Goal: Task Accomplishment & Management: Manage account settings

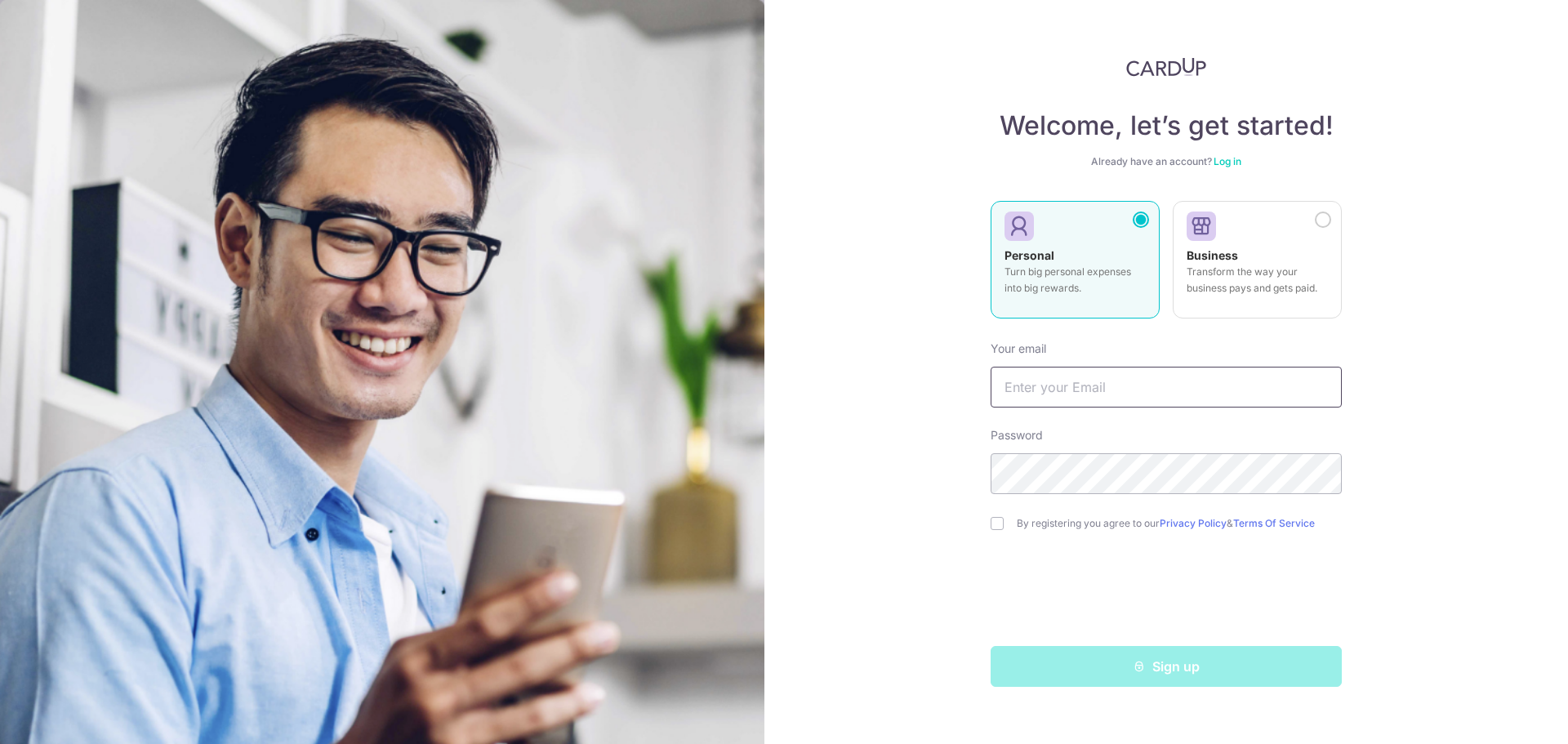
click at [1099, 388] on input "text" at bounding box center [1166, 387] width 351 height 41
type input "GXLAMO@GMAIL.COM"
click at [861, 450] on div "Welcome, let’s get started! Already have an account? Log in Personal Turn big p…" at bounding box center [1166, 372] width 804 height 744
click at [996, 522] on input "checkbox" at bounding box center [997, 524] width 13 height 13
checkbox input "true"
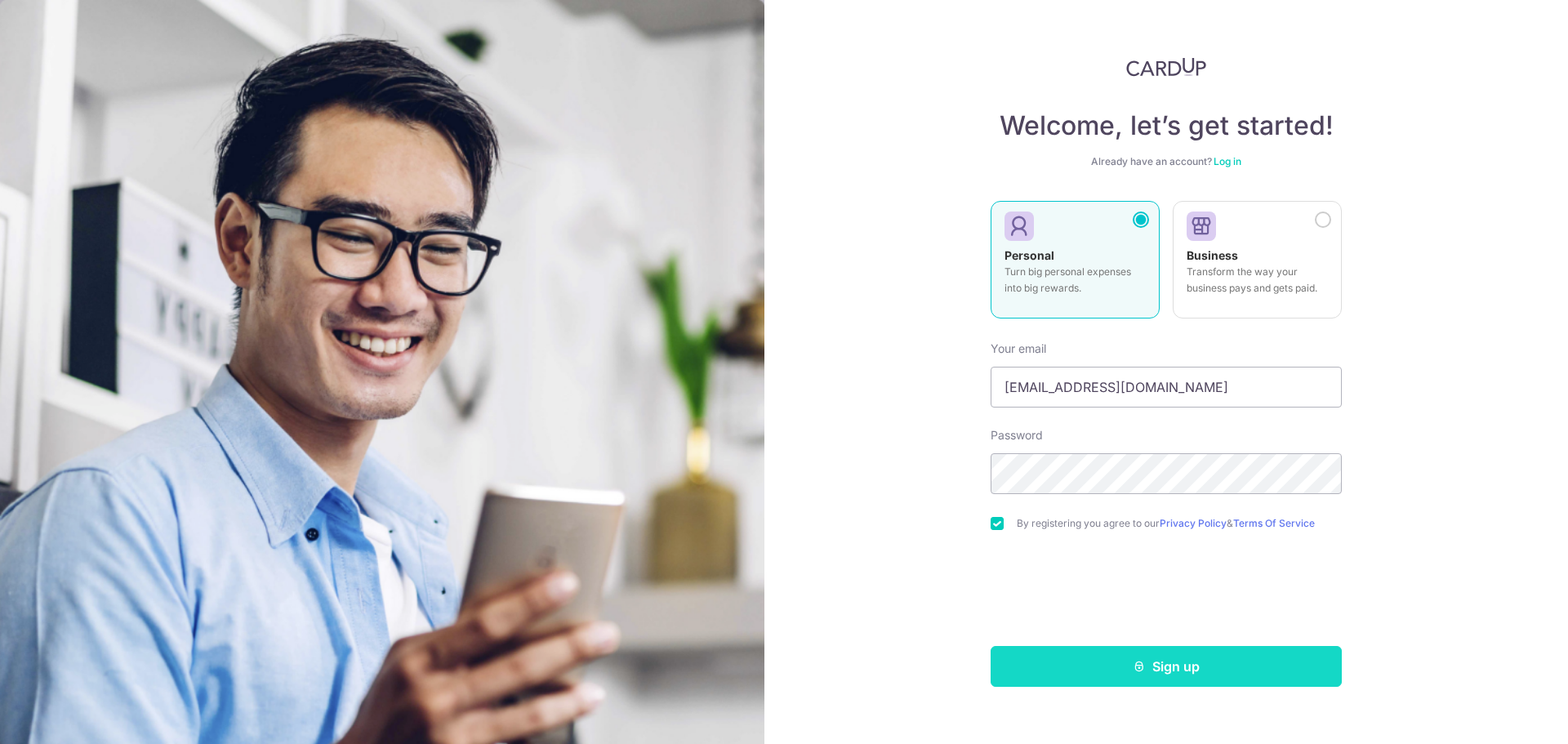
click at [1113, 667] on button "Sign up" at bounding box center [1166, 667] width 351 height 41
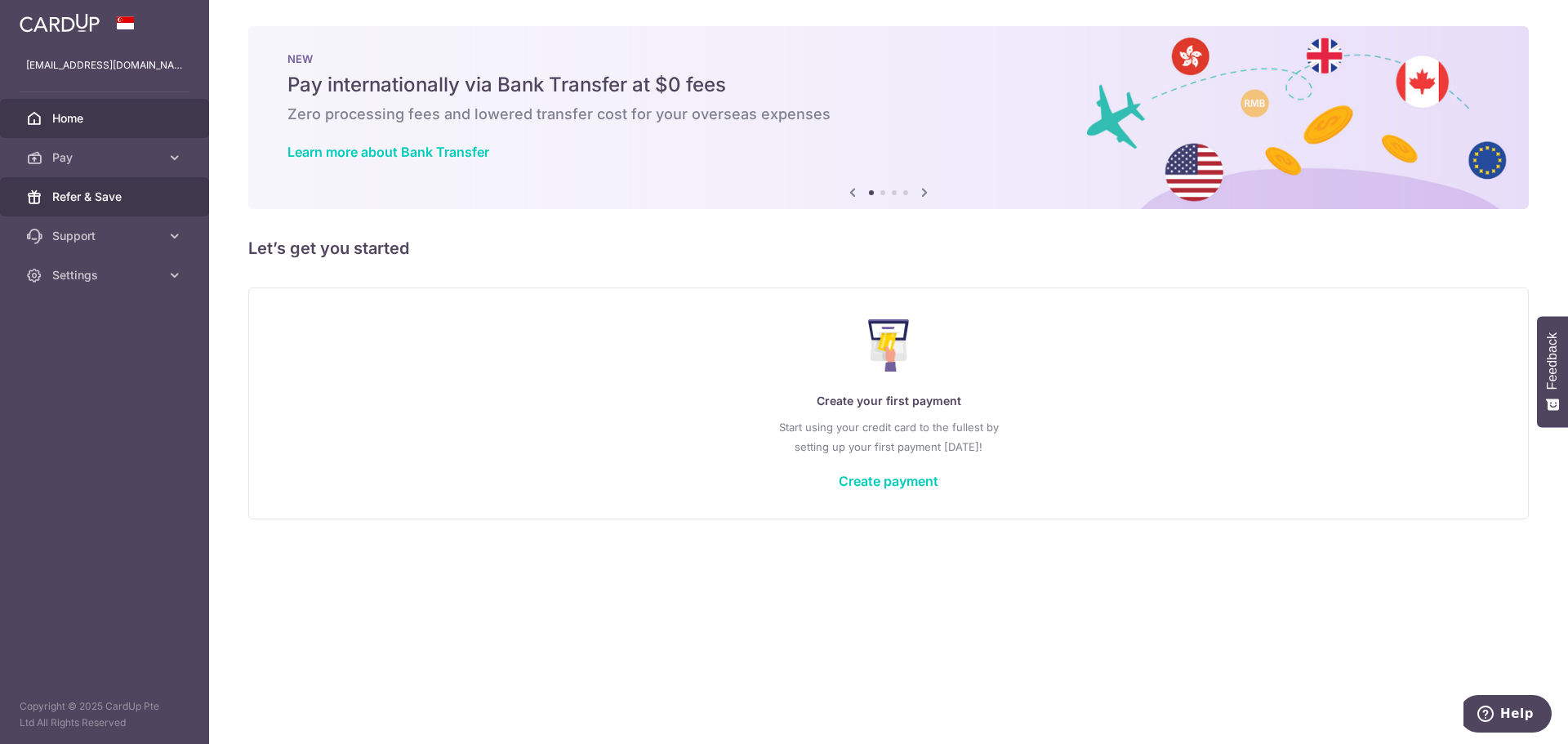
click at [128, 202] on span "Refer & Save" at bounding box center [105, 196] width 107 height 16
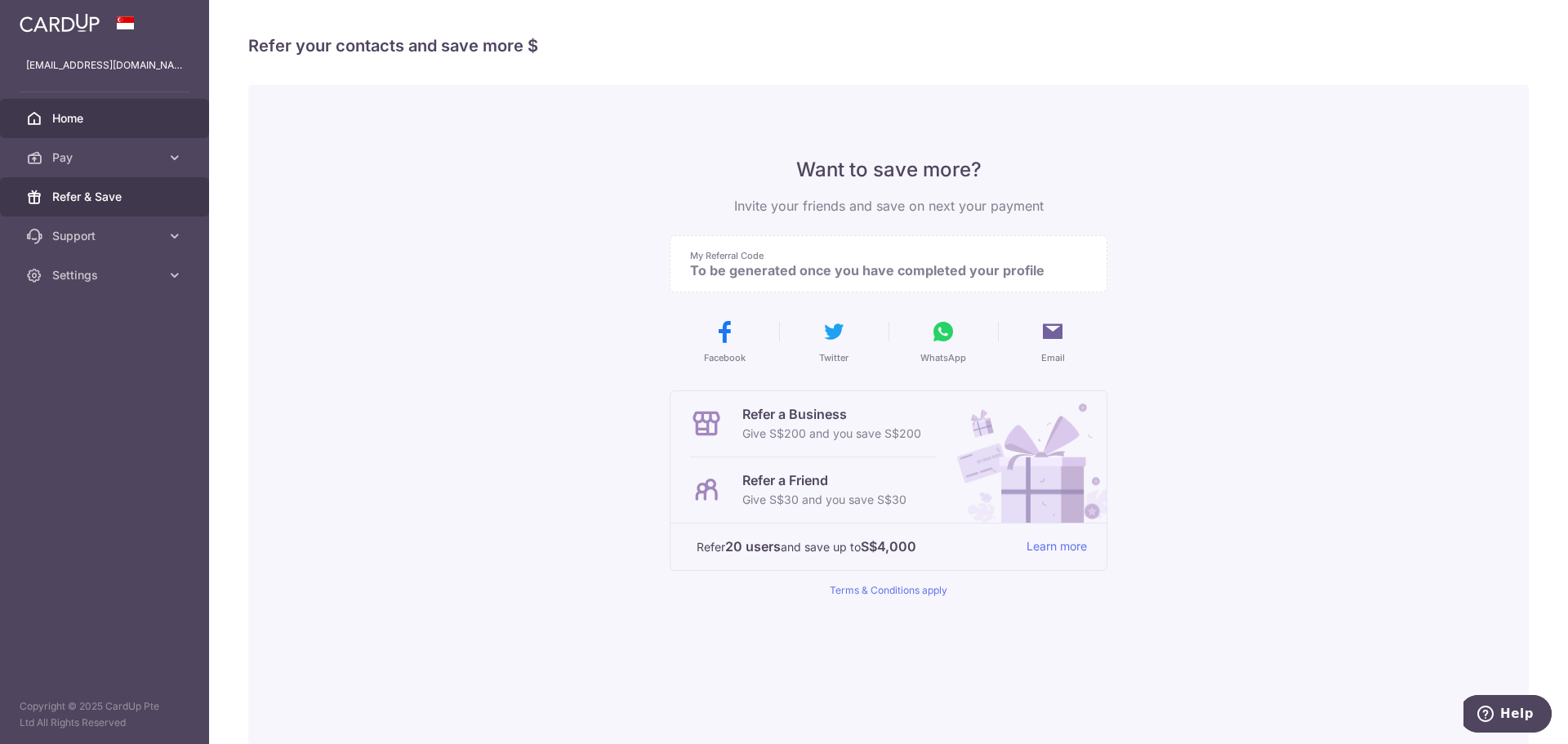
click at [105, 120] on span "Home" at bounding box center [105, 118] width 107 height 16
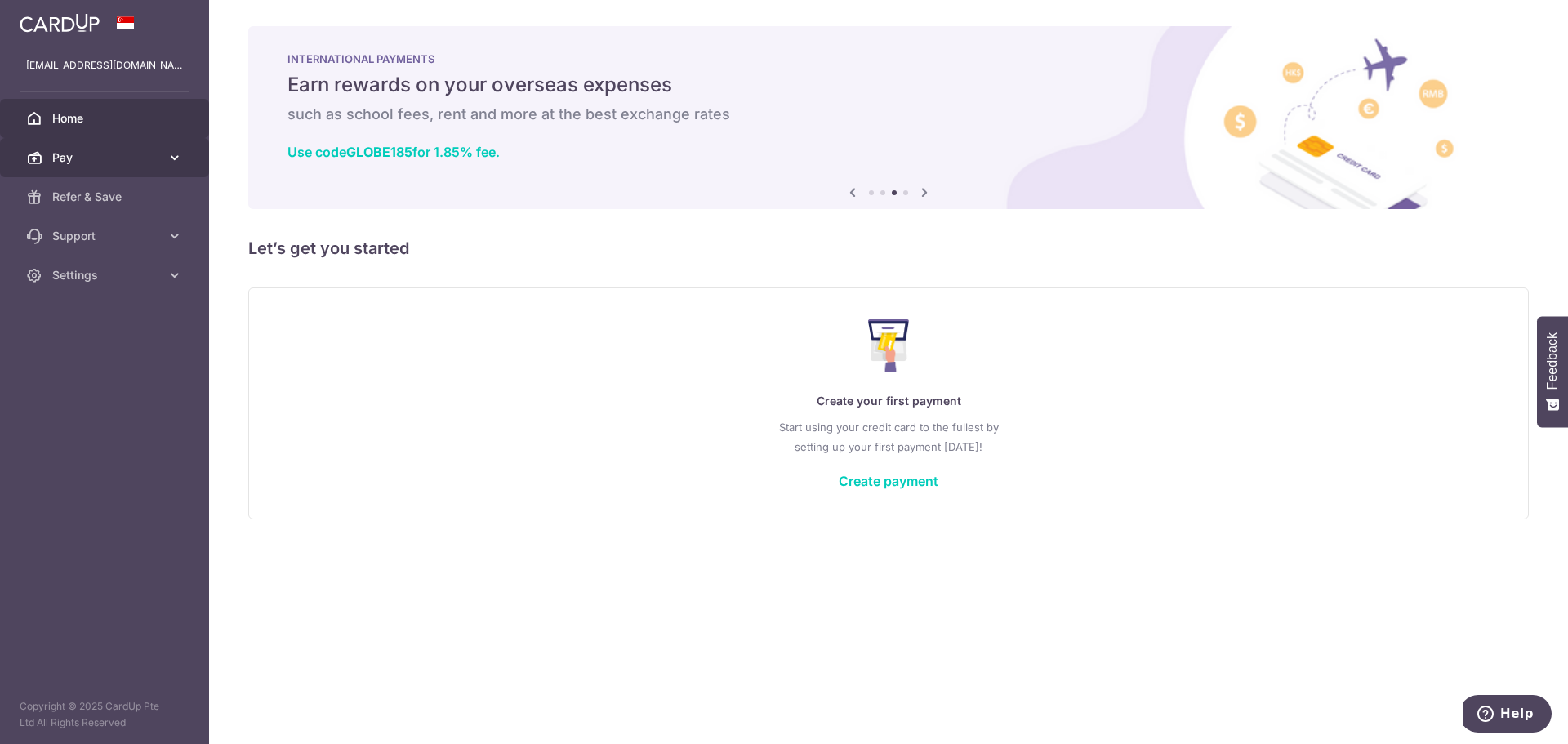
click at [119, 166] on link "Pay" at bounding box center [105, 158] width 209 height 39
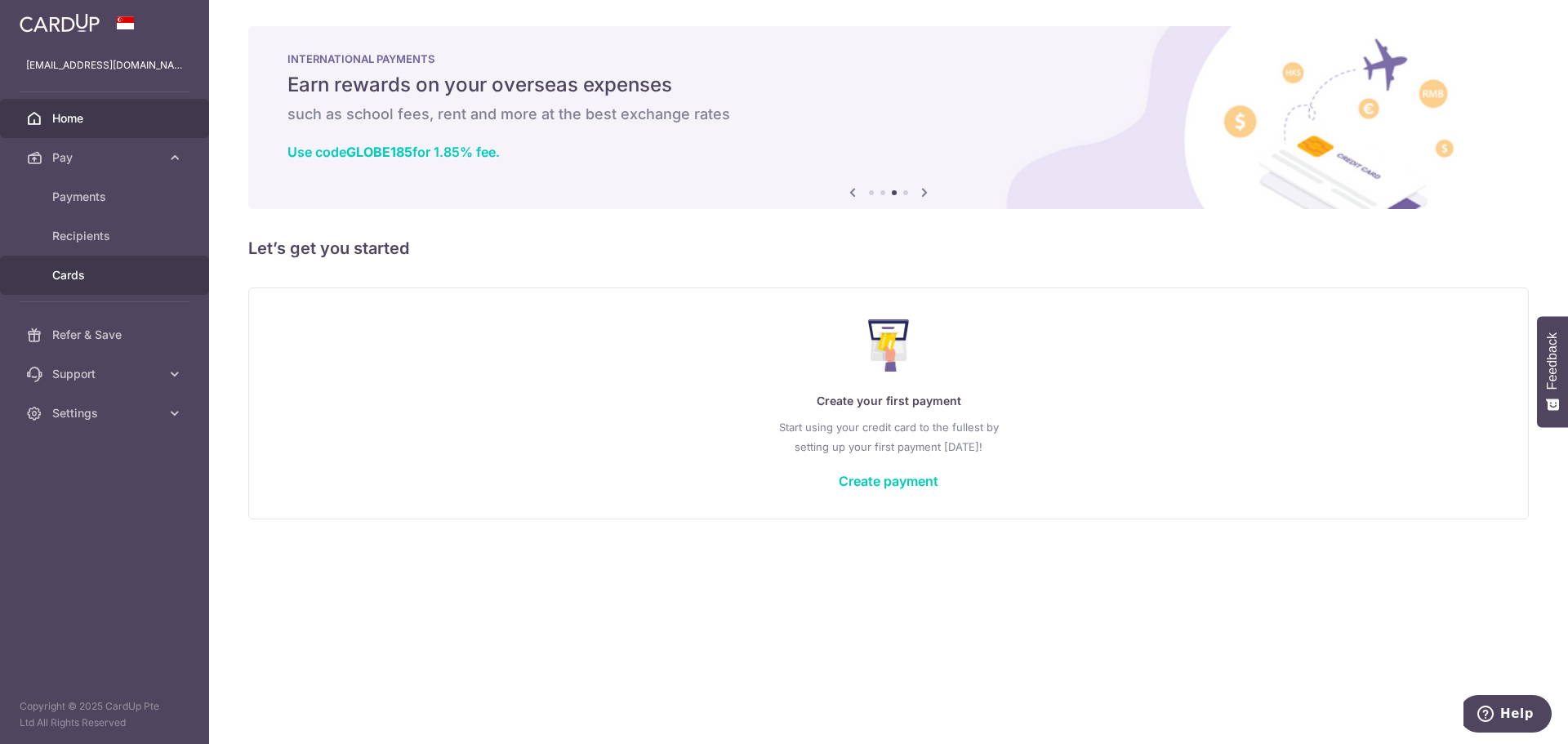
click at [114, 279] on span "Cards" at bounding box center [105, 274] width 107 height 16
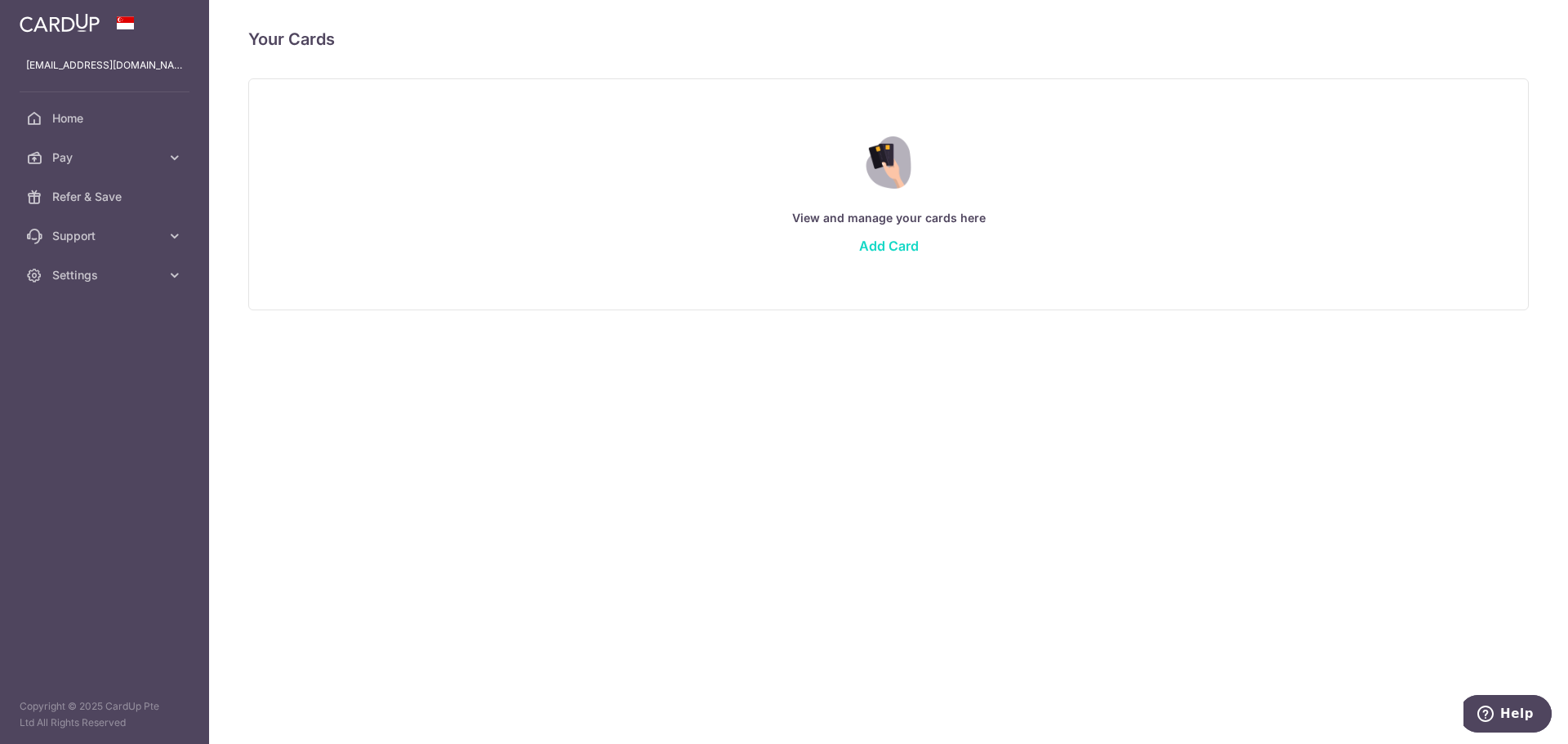
click at [891, 246] on link "Add Card" at bounding box center [889, 246] width 60 height 16
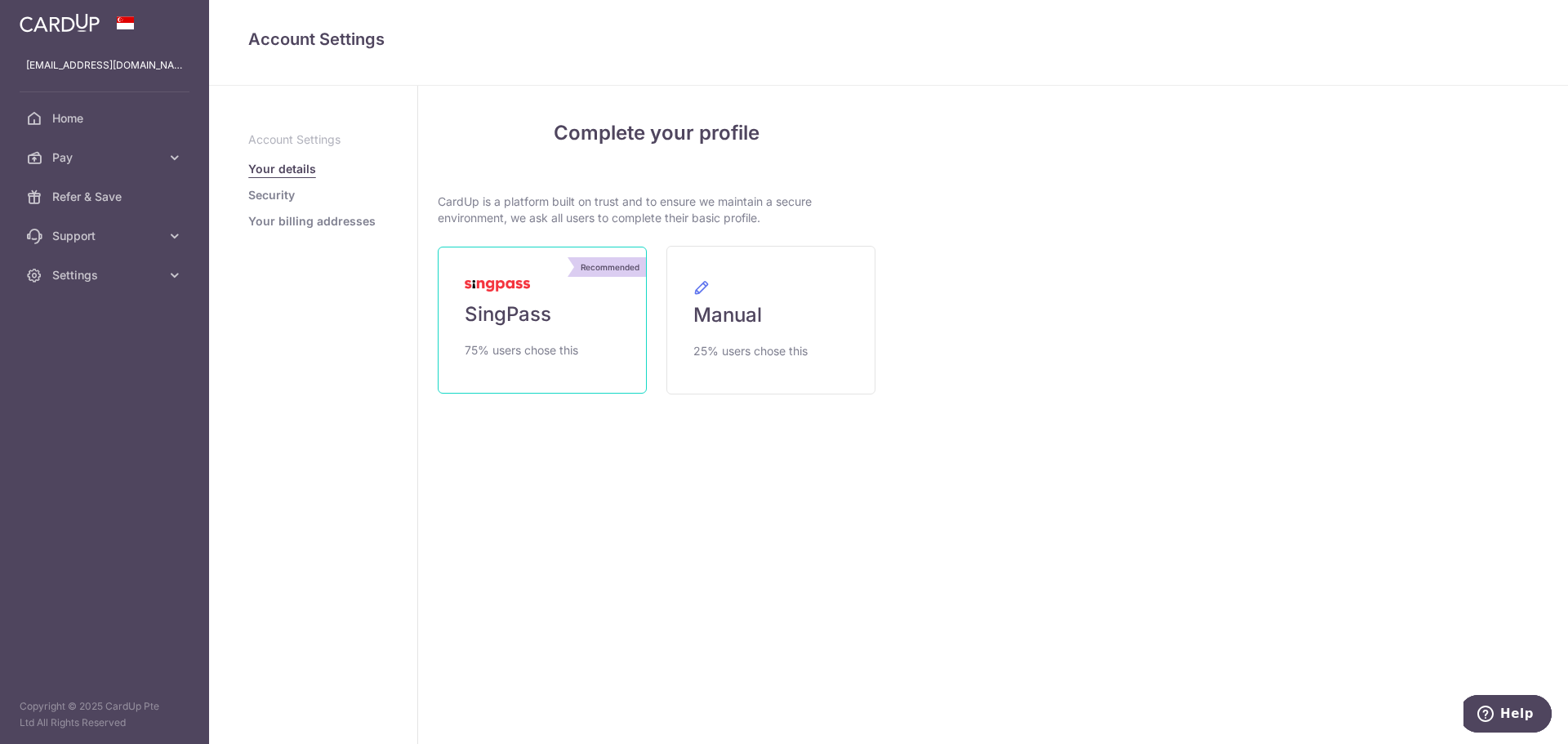
click at [574, 366] on link "Recommended SingPass 75% users chose this" at bounding box center [542, 319] width 209 height 147
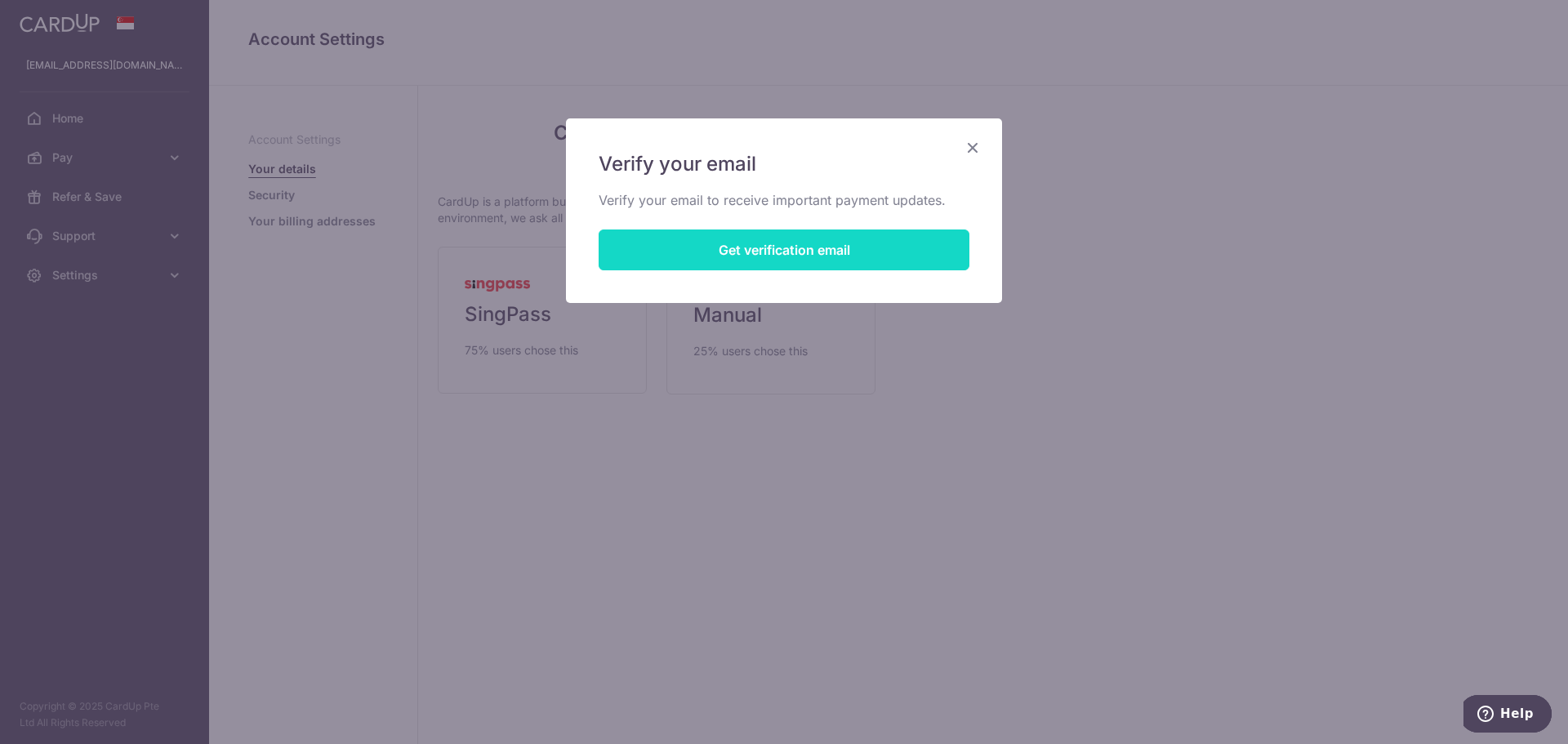
click at [787, 260] on button "Get verification email" at bounding box center [783, 250] width 371 height 41
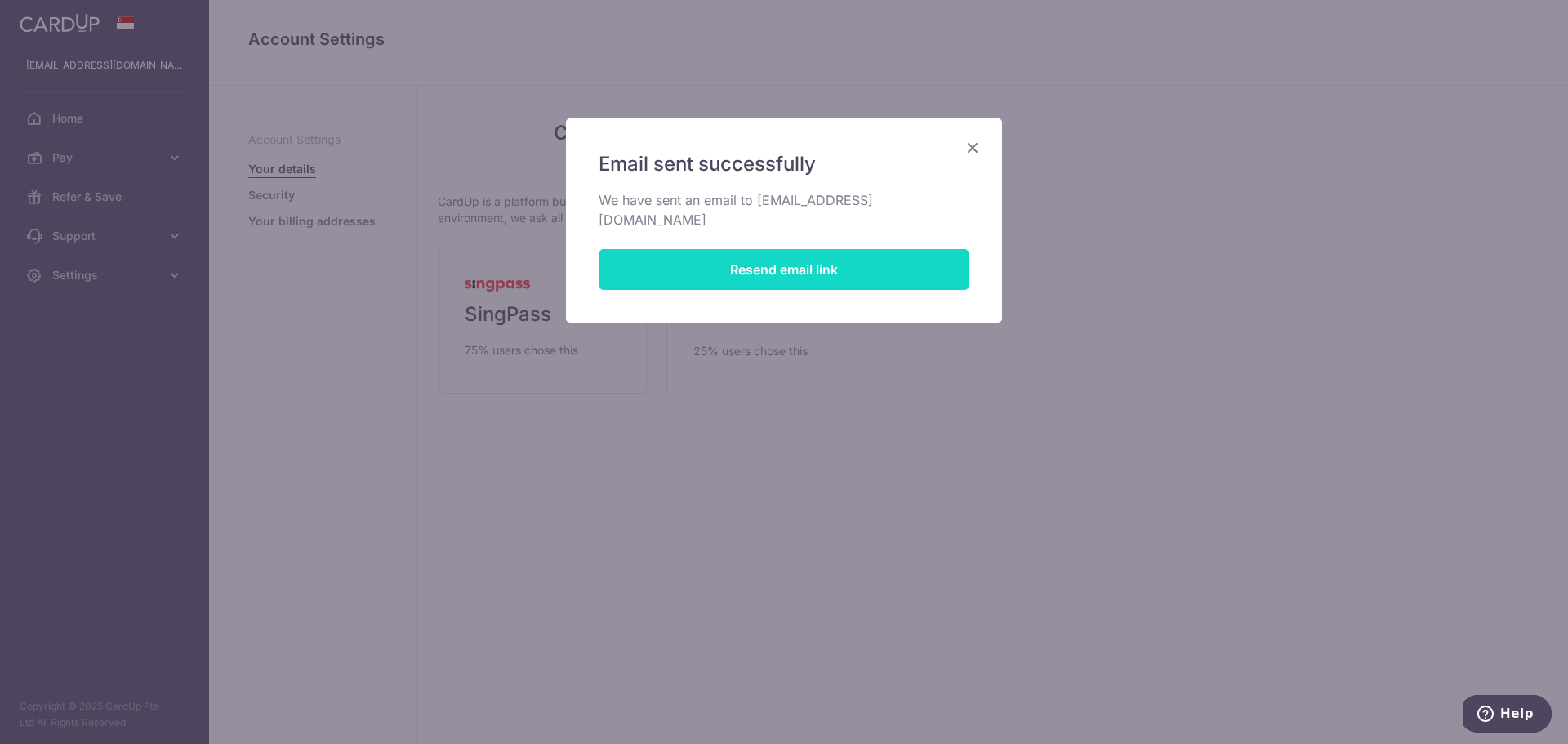
click at [756, 249] on button "Resend email link" at bounding box center [783, 270] width 371 height 41
click at [975, 141] on icon "Close" at bounding box center [972, 147] width 20 height 21
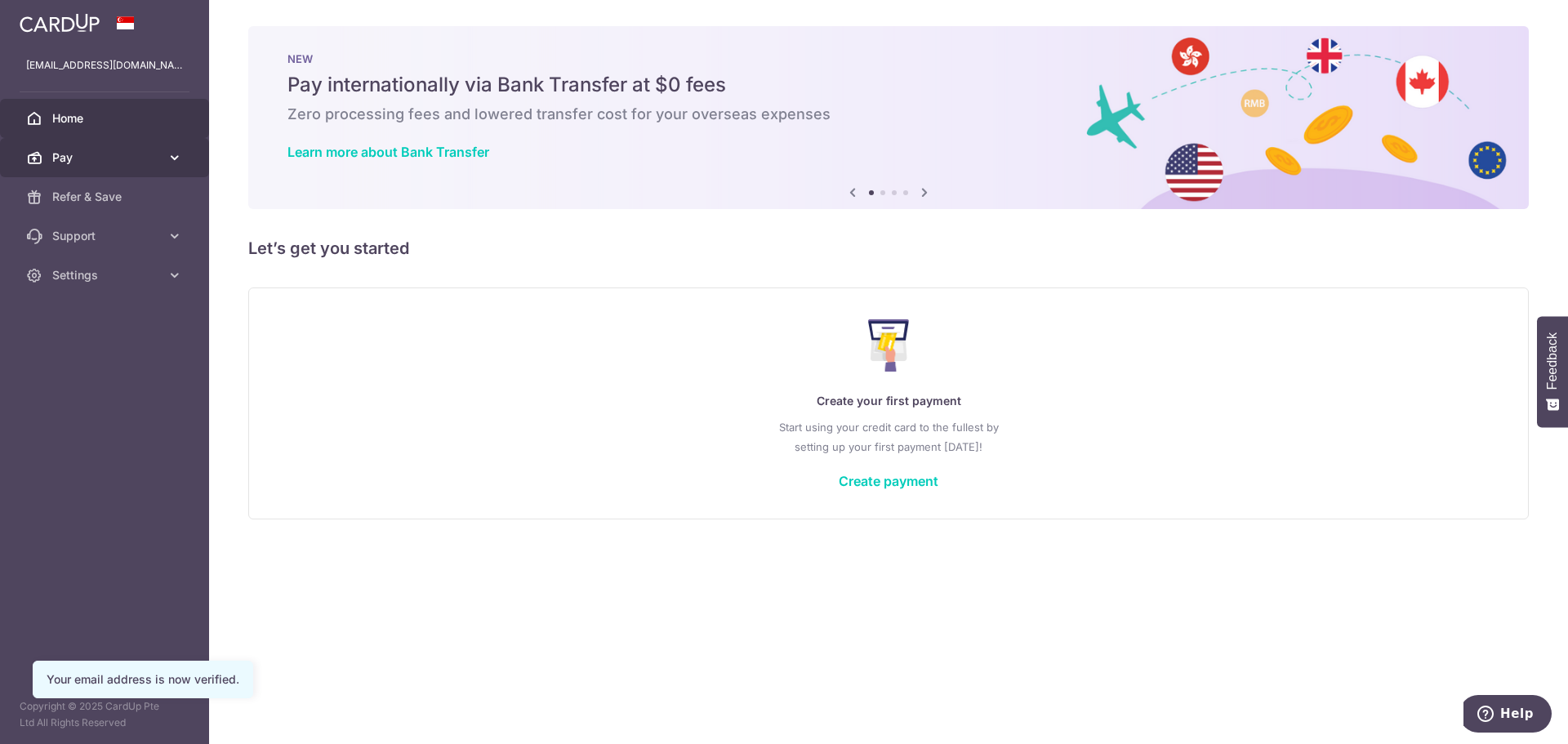
click at [107, 157] on span "Pay" at bounding box center [105, 157] width 107 height 16
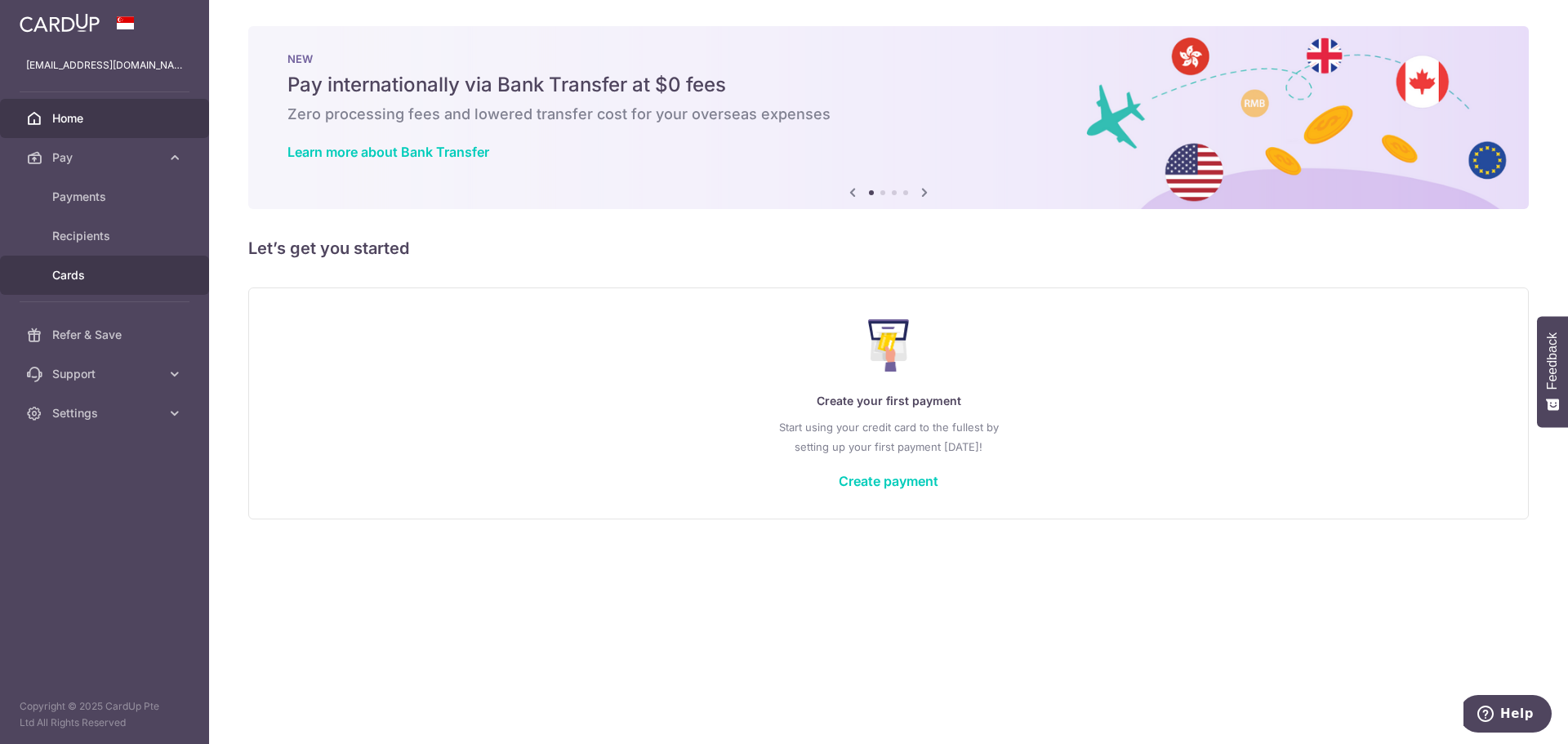
click at [94, 267] on span "Cards" at bounding box center [105, 274] width 107 height 16
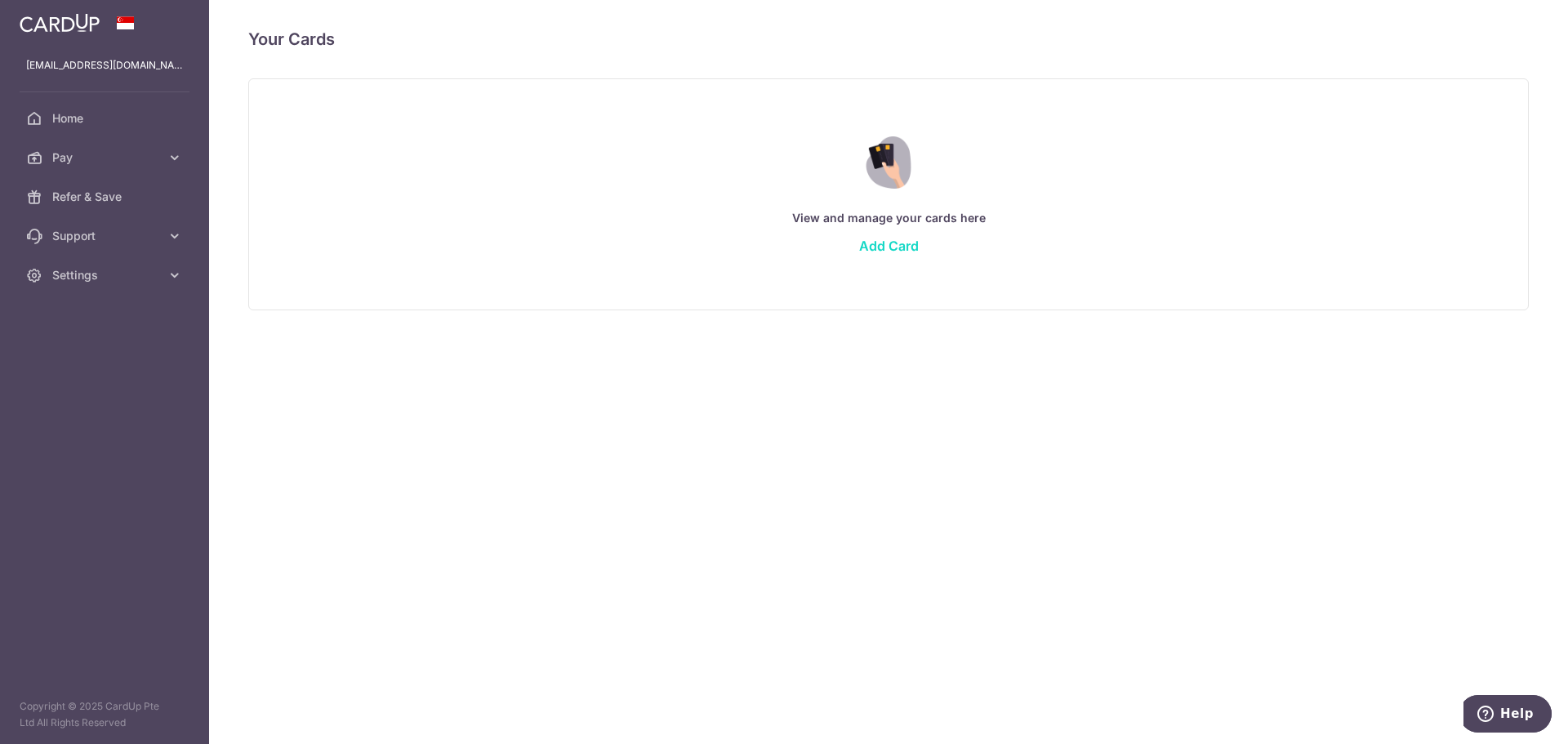
click at [901, 245] on link "Add Card" at bounding box center [889, 246] width 60 height 16
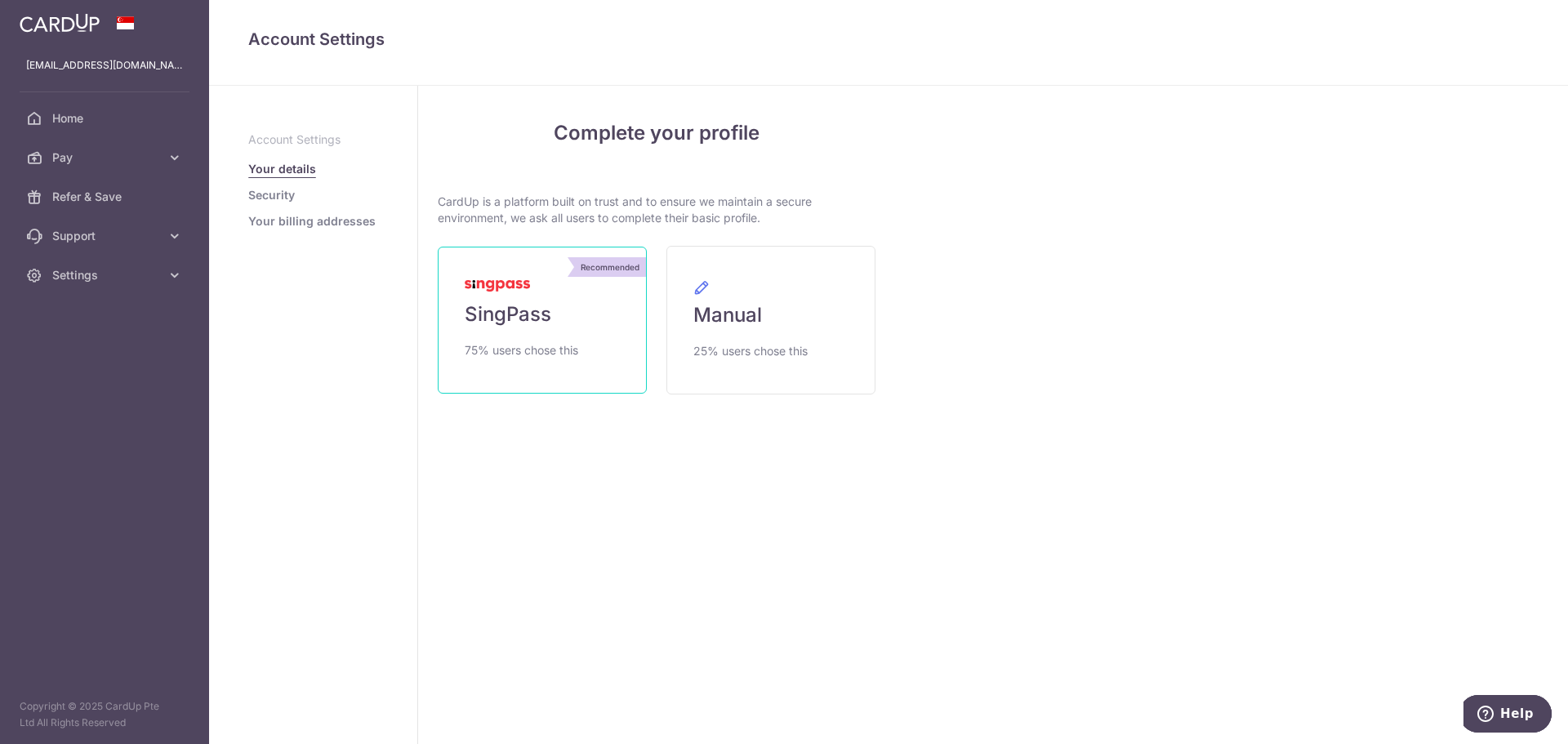
click at [584, 359] on link "Recommended SingPass 75% users chose this" at bounding box center [542, 319] width 209 height 147
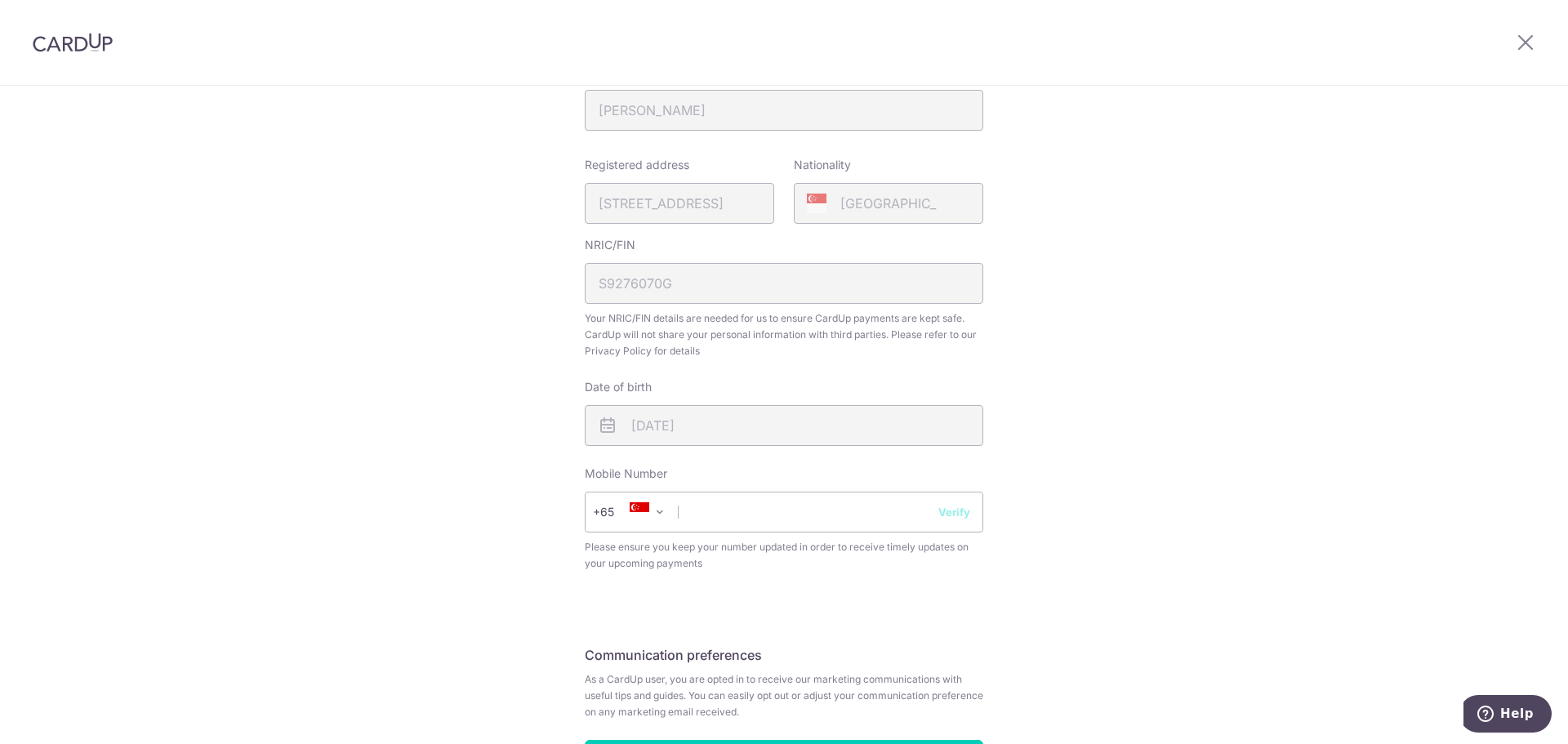
scroll to position [408, 0]
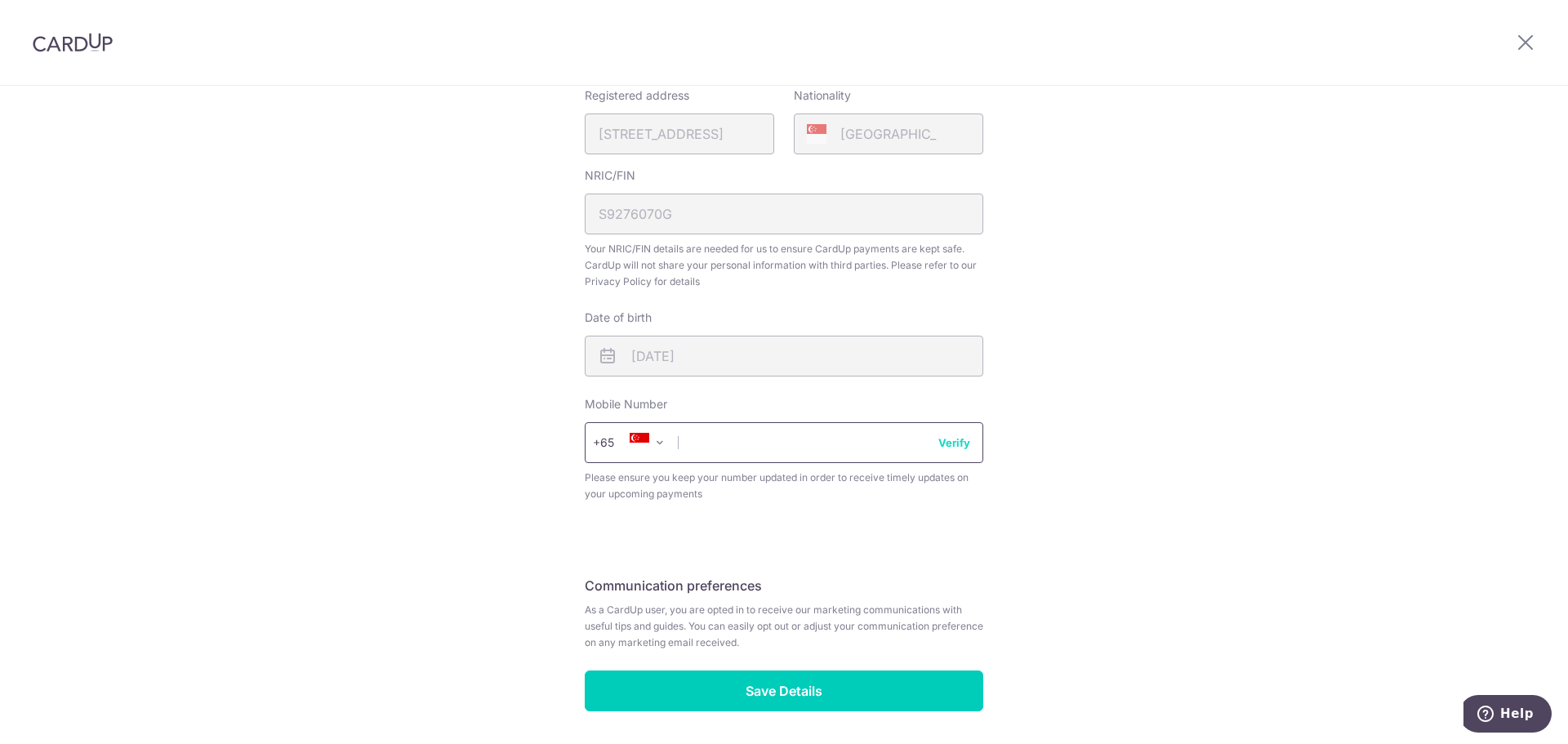
click at [784, 443] on input "text" at bounding box center [783, 442] width 399 height 41
type input "81015255"
click at [326, 375] on div "Review your details Your Details Please provide your full name as per your NRIC…" at bounding box center [784, 239] width 1568 height 1123
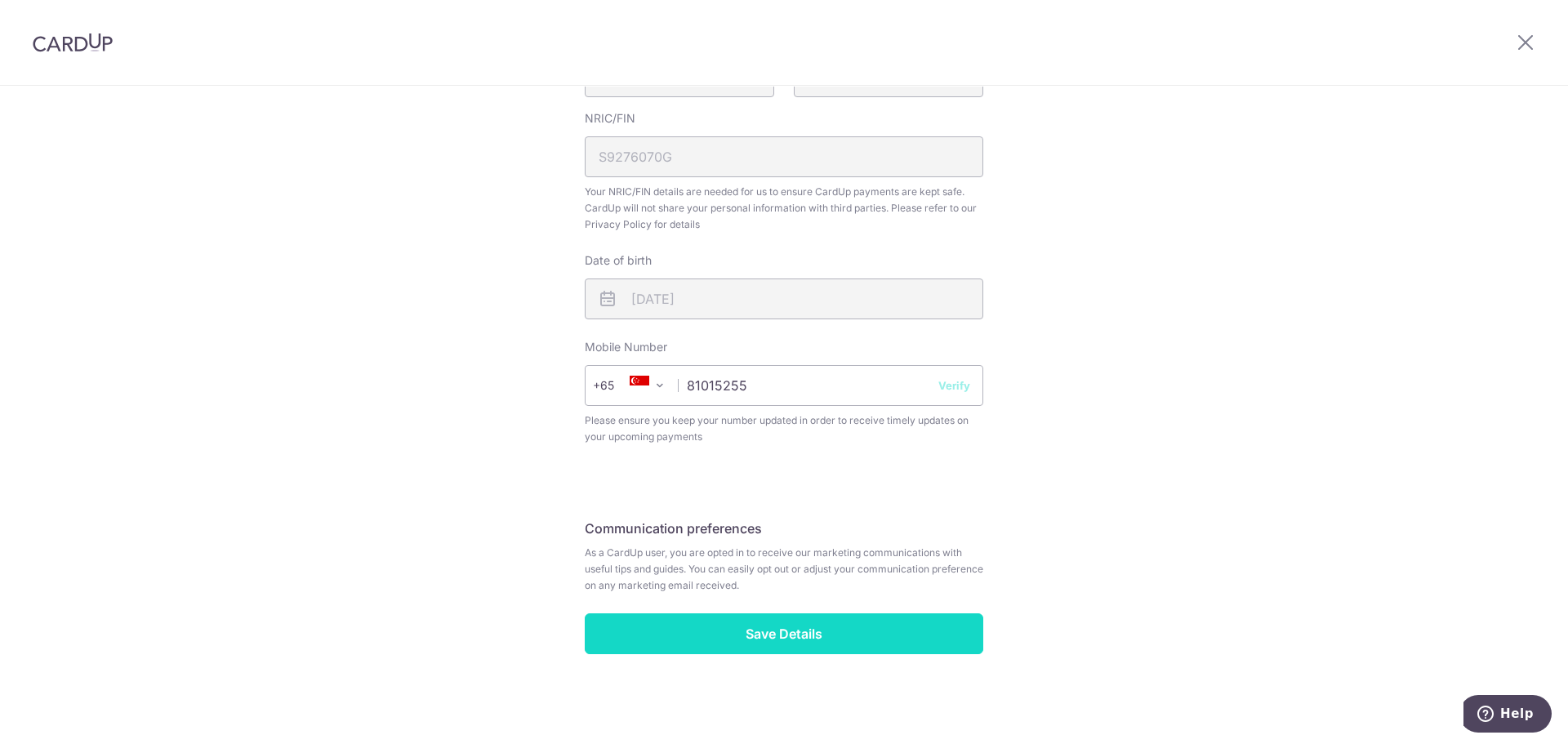
click at [767, 630] on input "Save Details" at bounding box center [783, 634] width 399 height 41
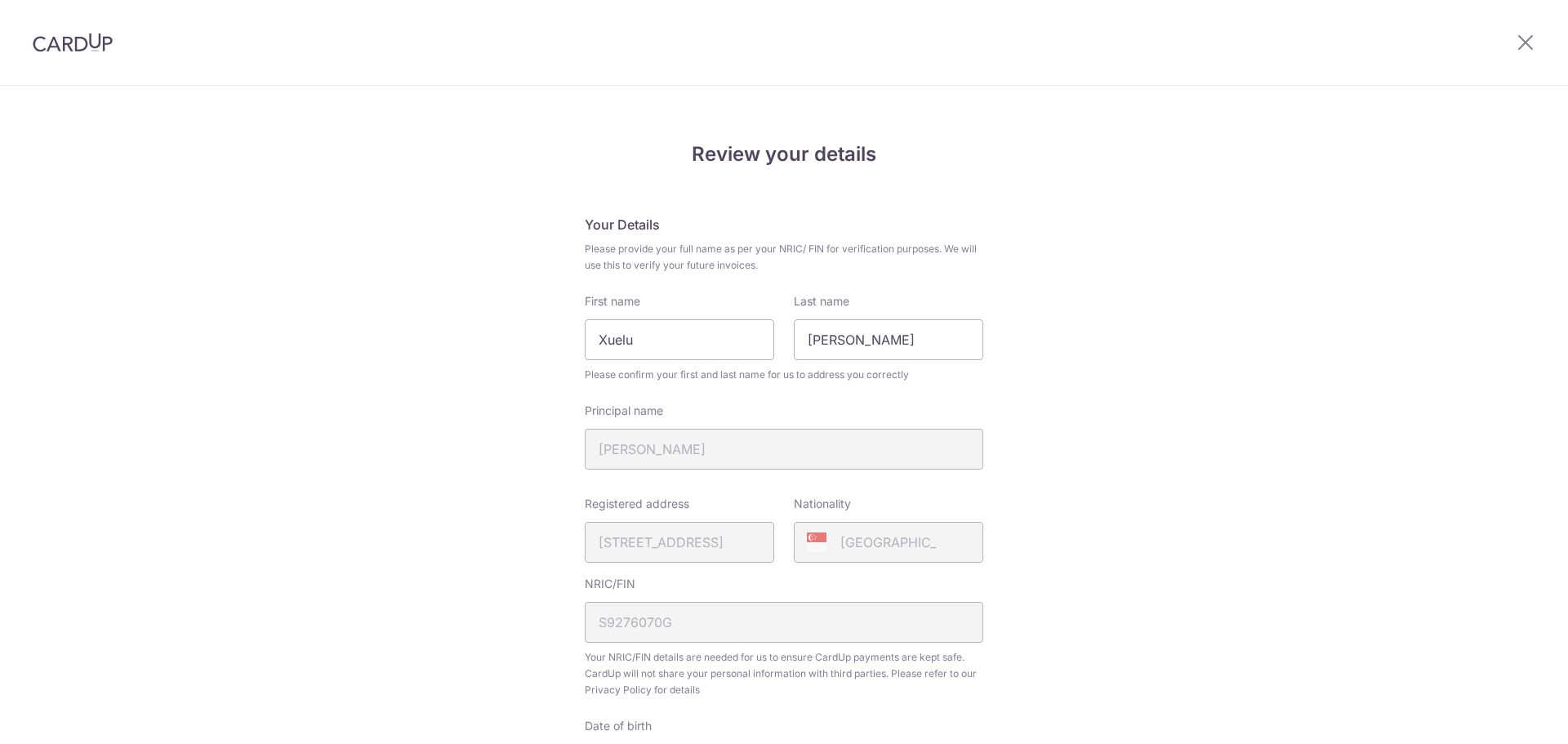
scroll to position [488, 0]
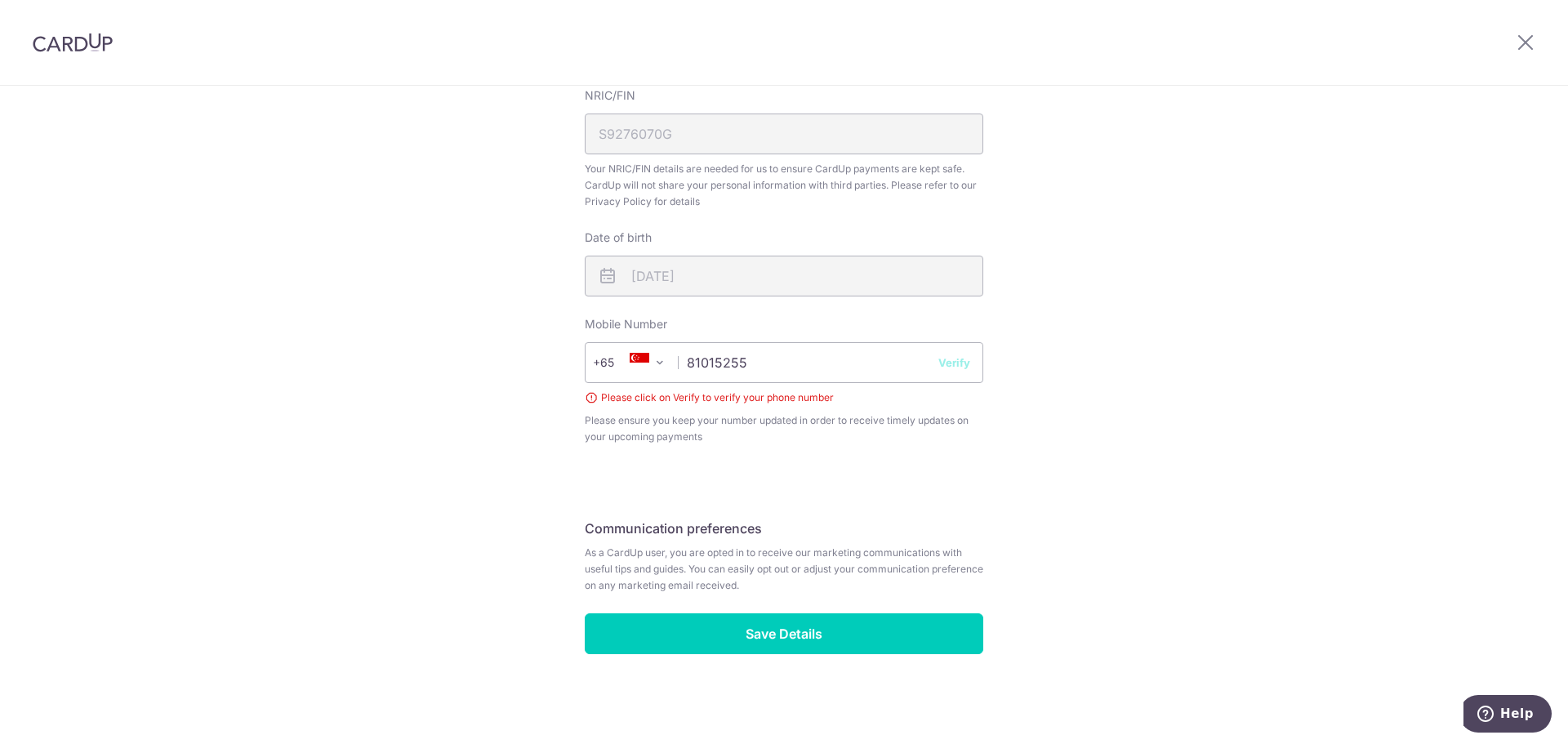
click at [946, 365] on button "Verify" at bounding box center [954, 362] width 32 height 16
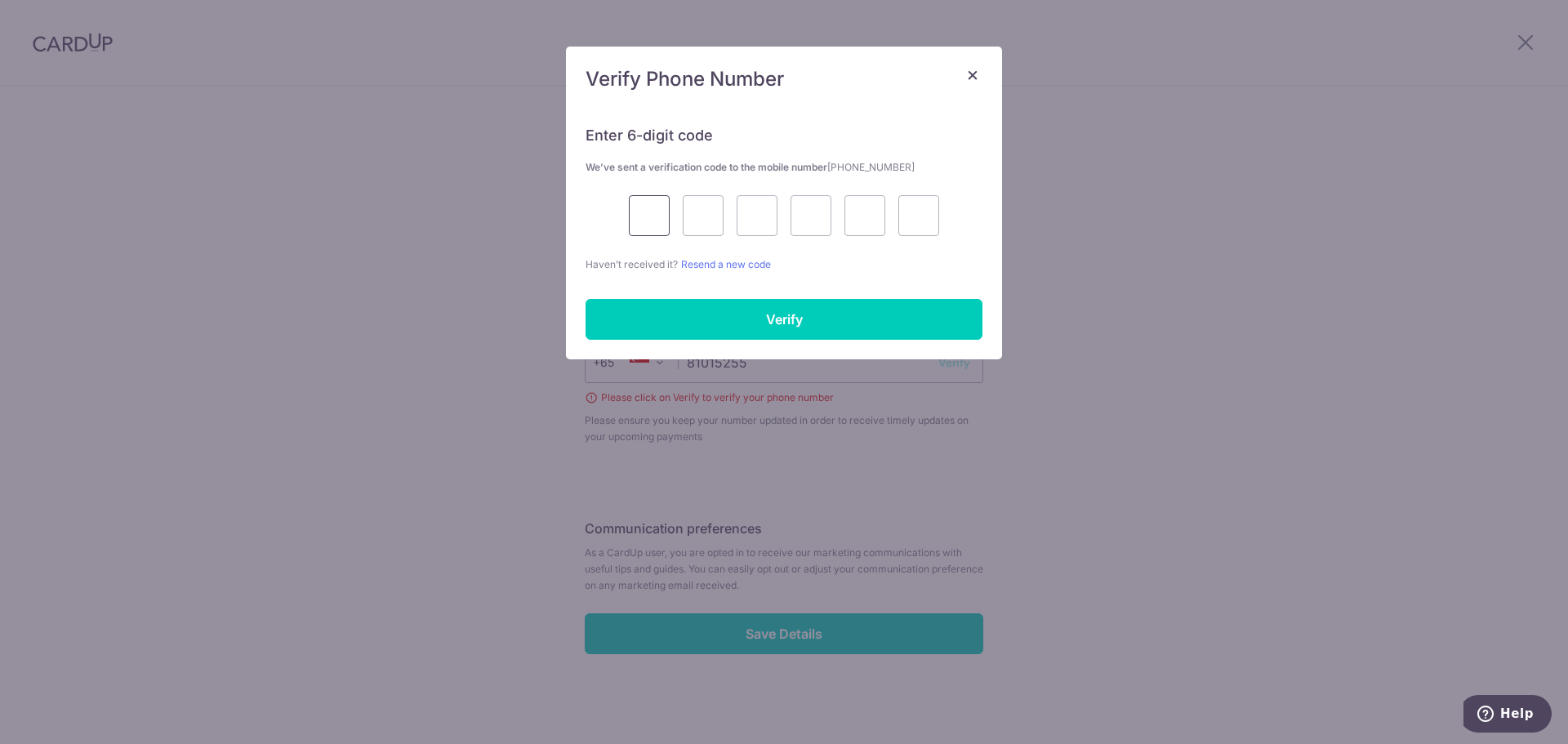
click at [651, 203] on input "text" at bounding box center [650, 216] width 41 height 41
type input "1"
type input "5"
type input "7"
type input "4"
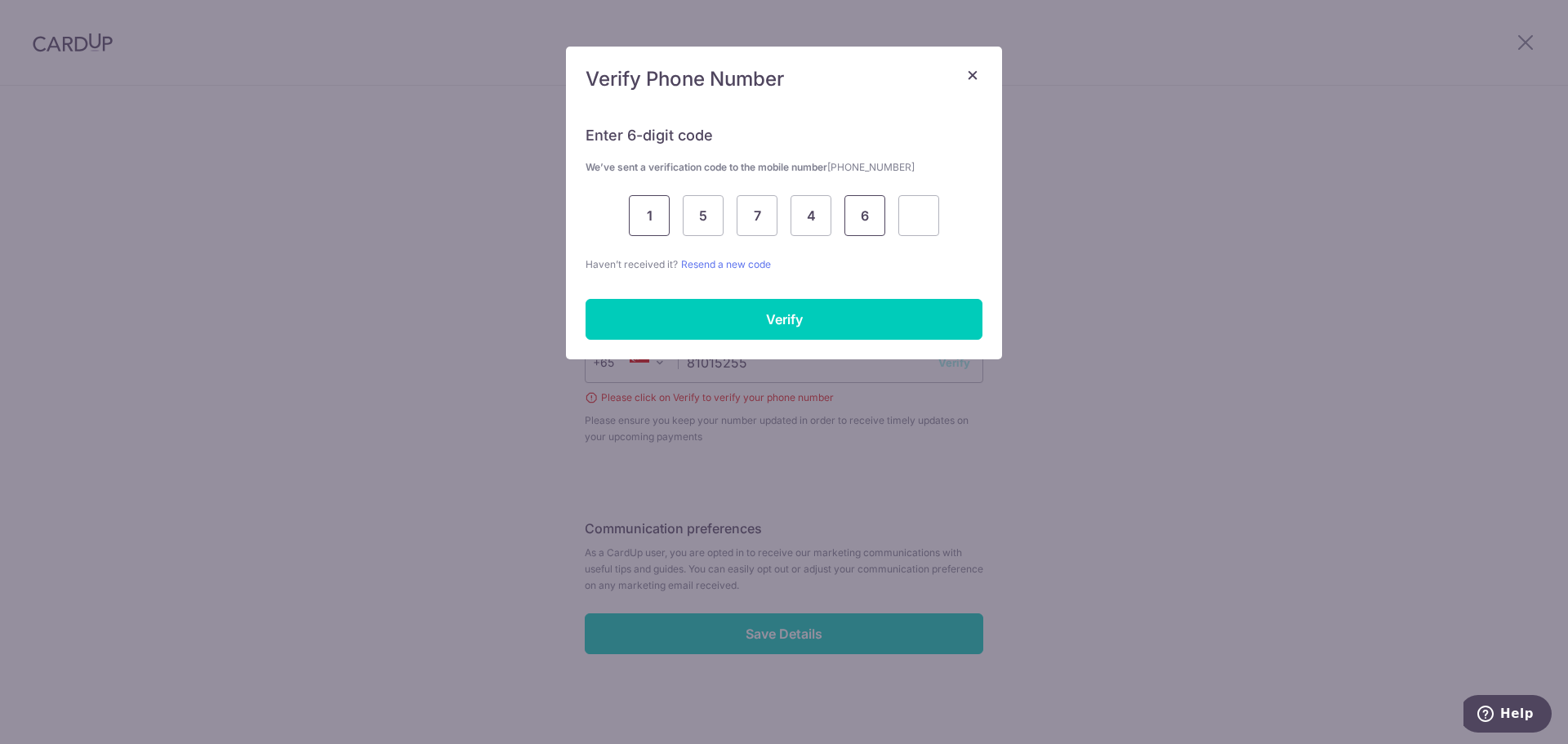
type input "6"
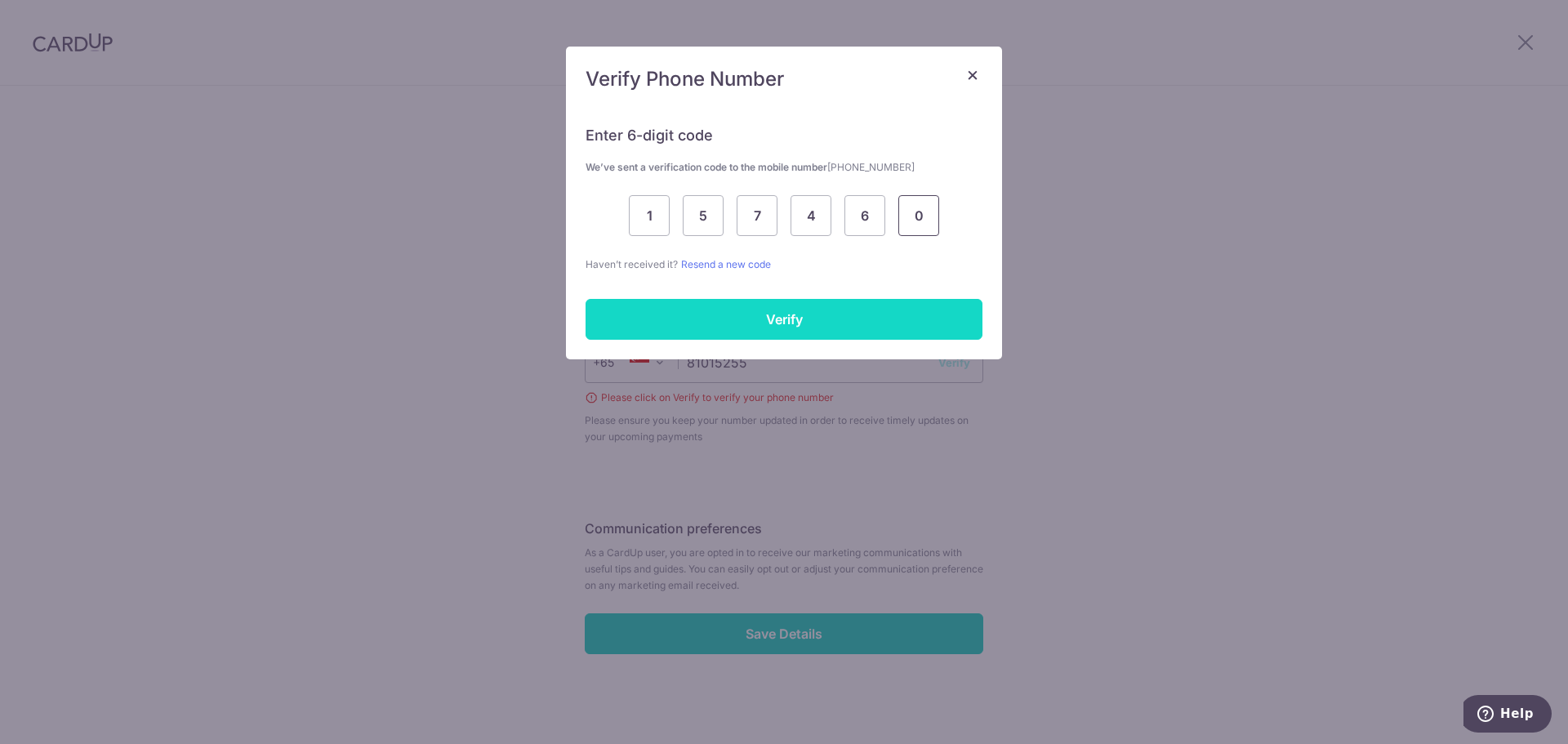
type input "0"
click at [760, 321] on input "Verify" at bounding box center [783, 319] width 397 height 41
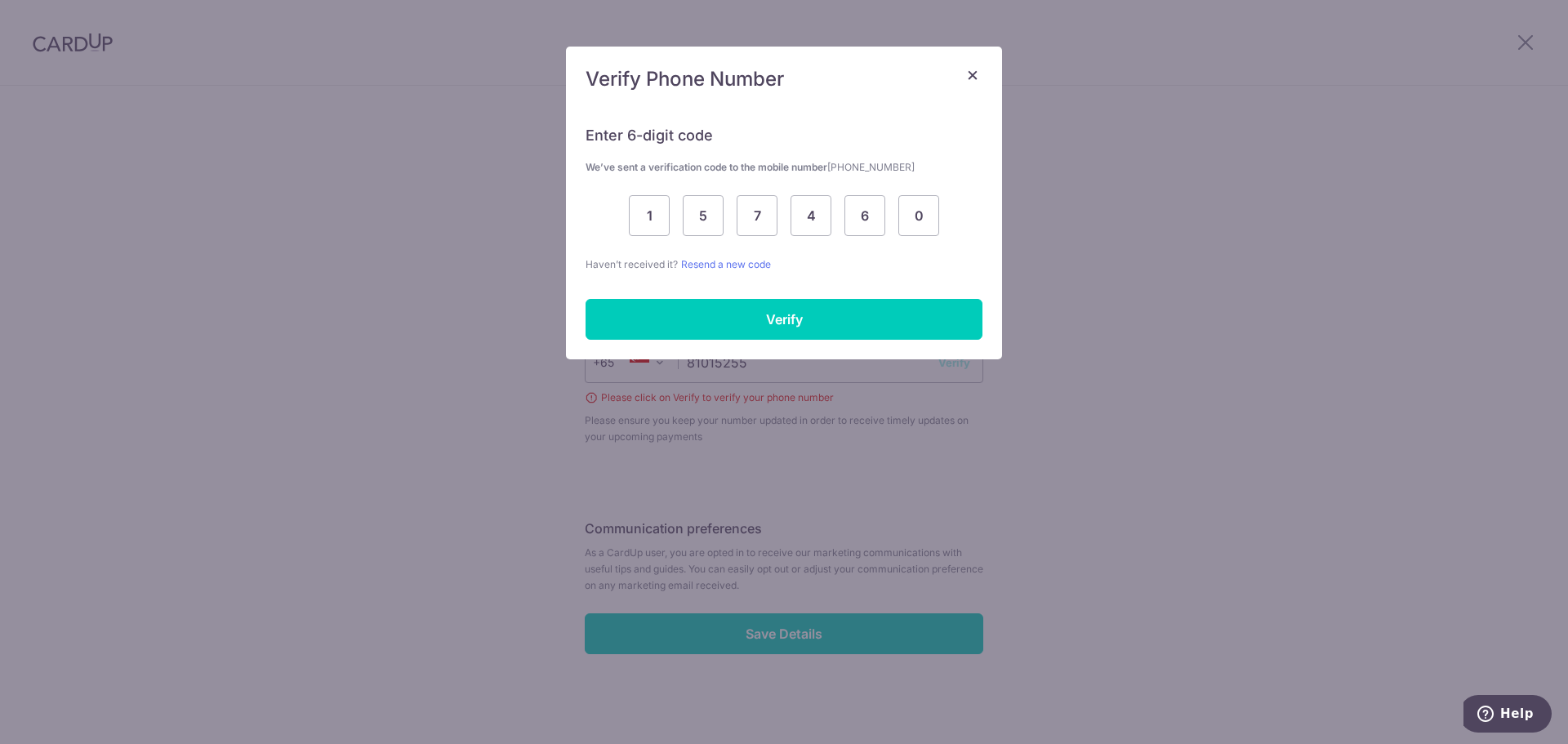
scroll to position [466, 0]
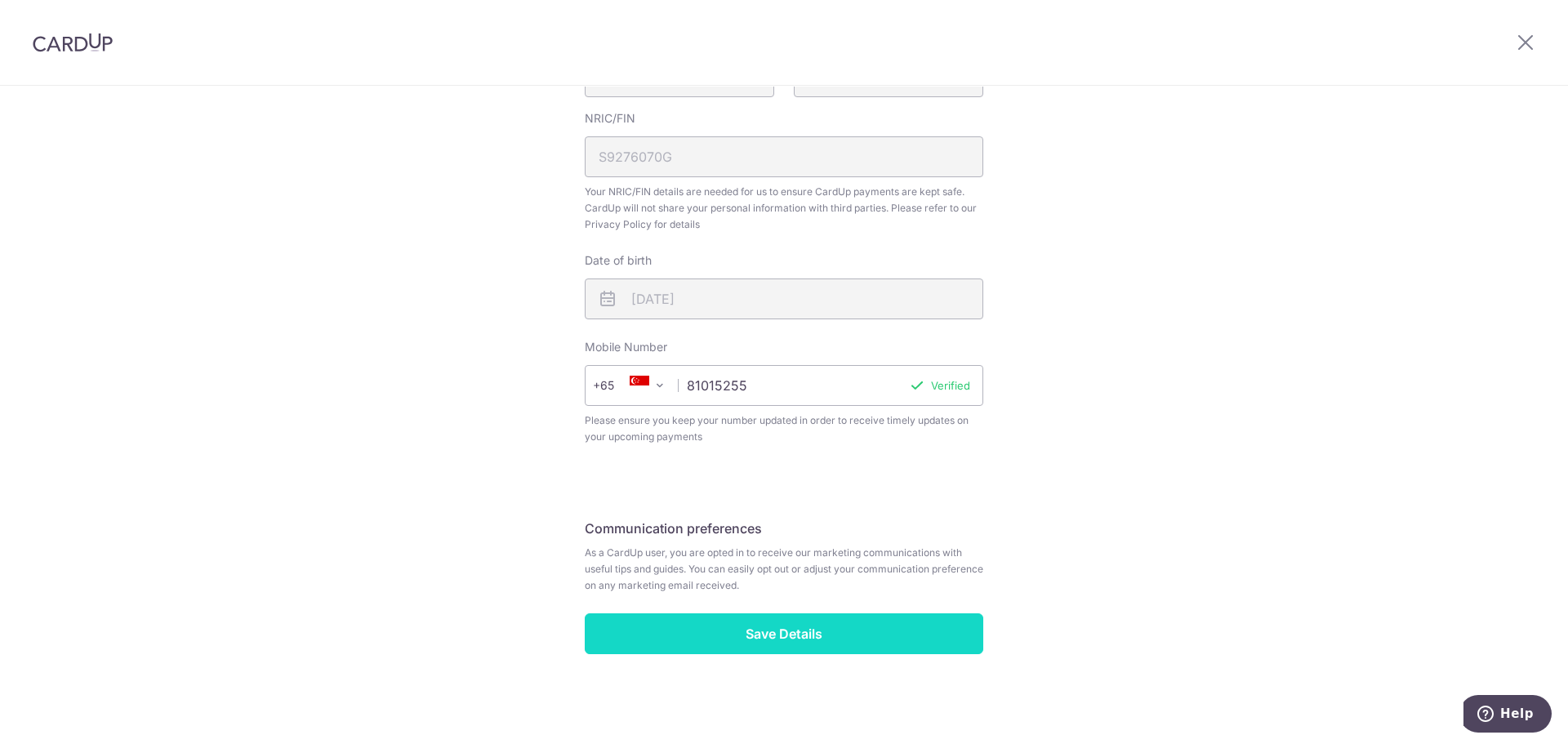
click at [661, 622] on input "Save Details" at bounding box center [783, 634] width 399 height 41
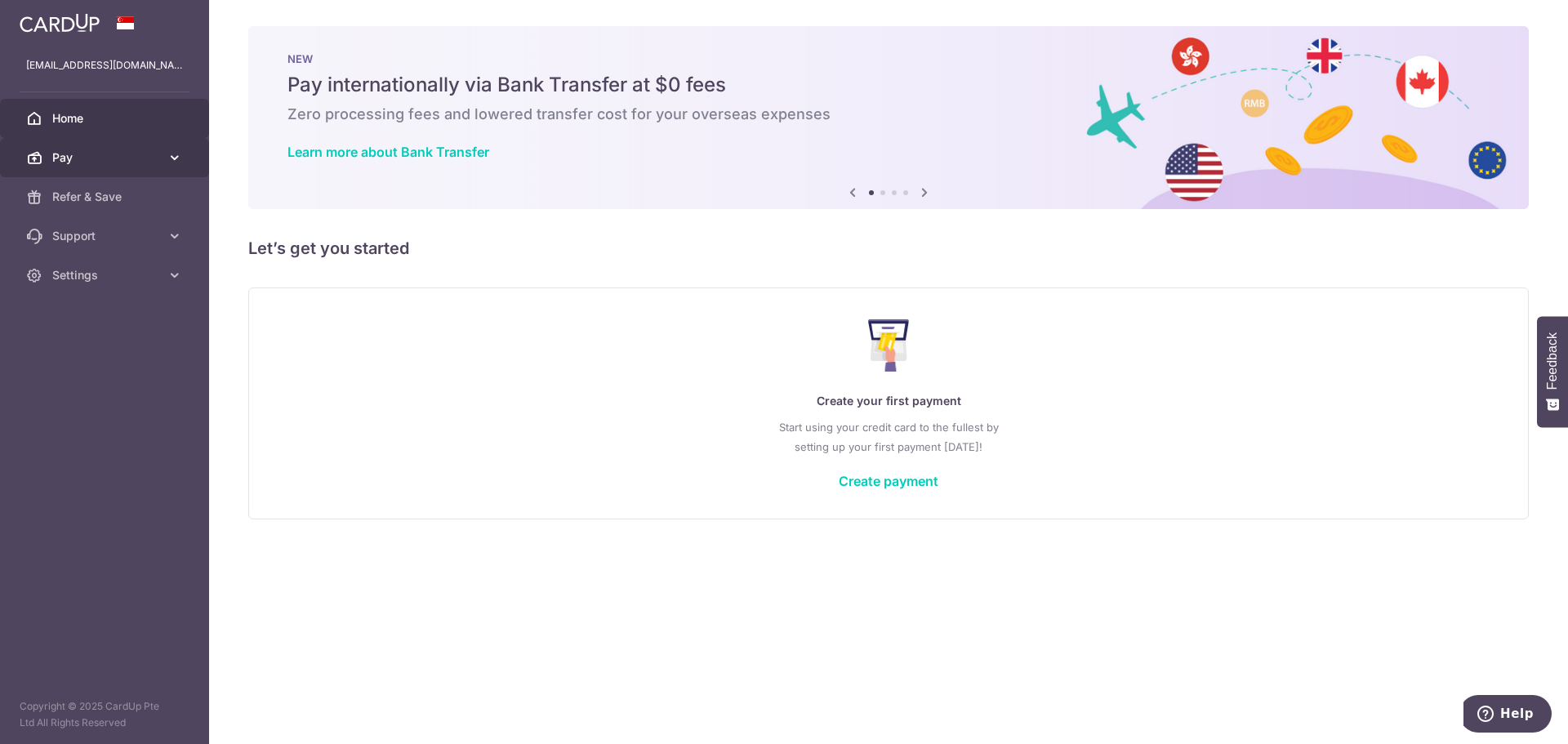
click at [119, 162] on span "Pay" at bounding box center [105, 157] width 107 height 16
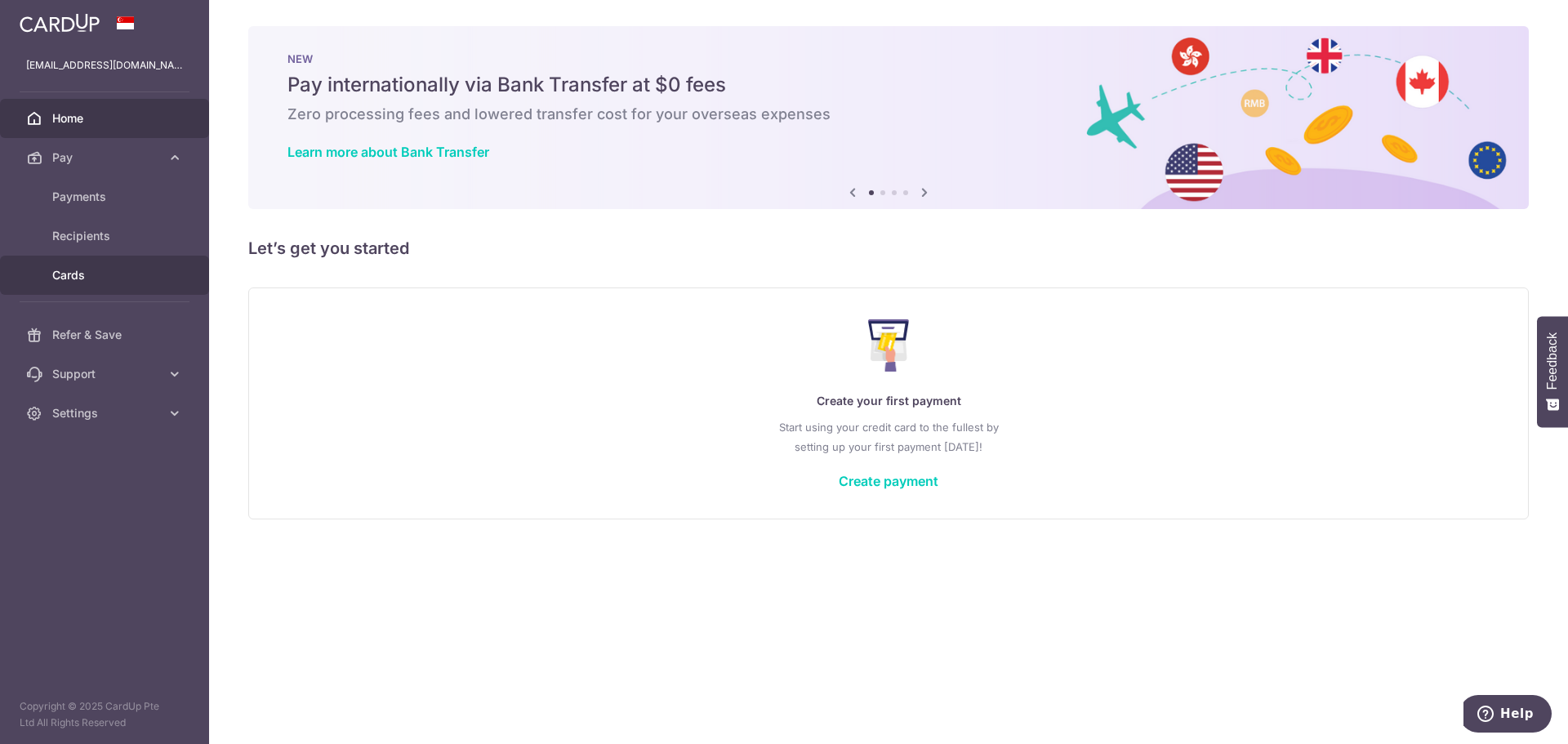
click at [121, 275] on span "Cards" at bounding box center [105, 274] width 107 height 16
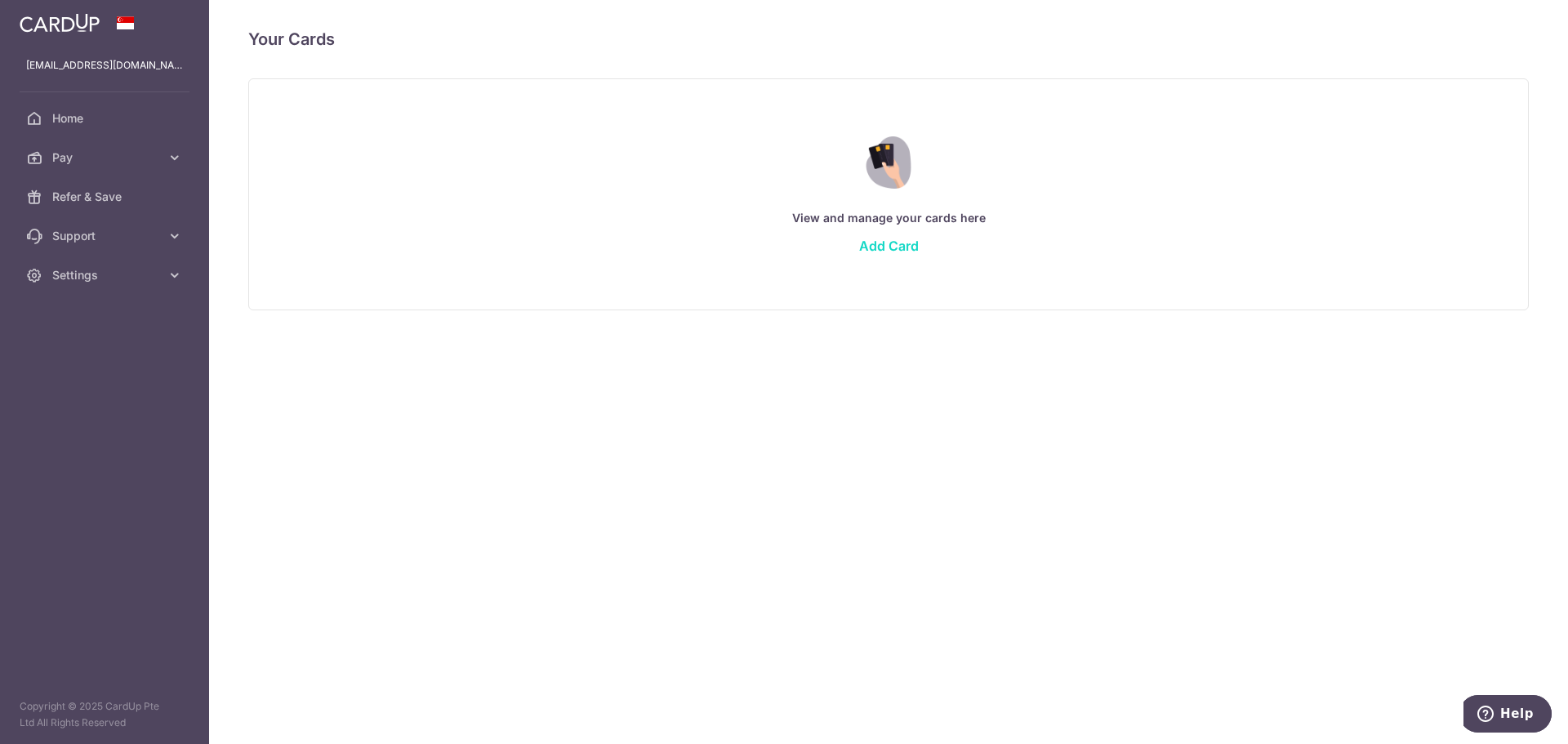
click at [877, 242] on link "Add Card" at bounding box center [889, 246] width 60 height 16
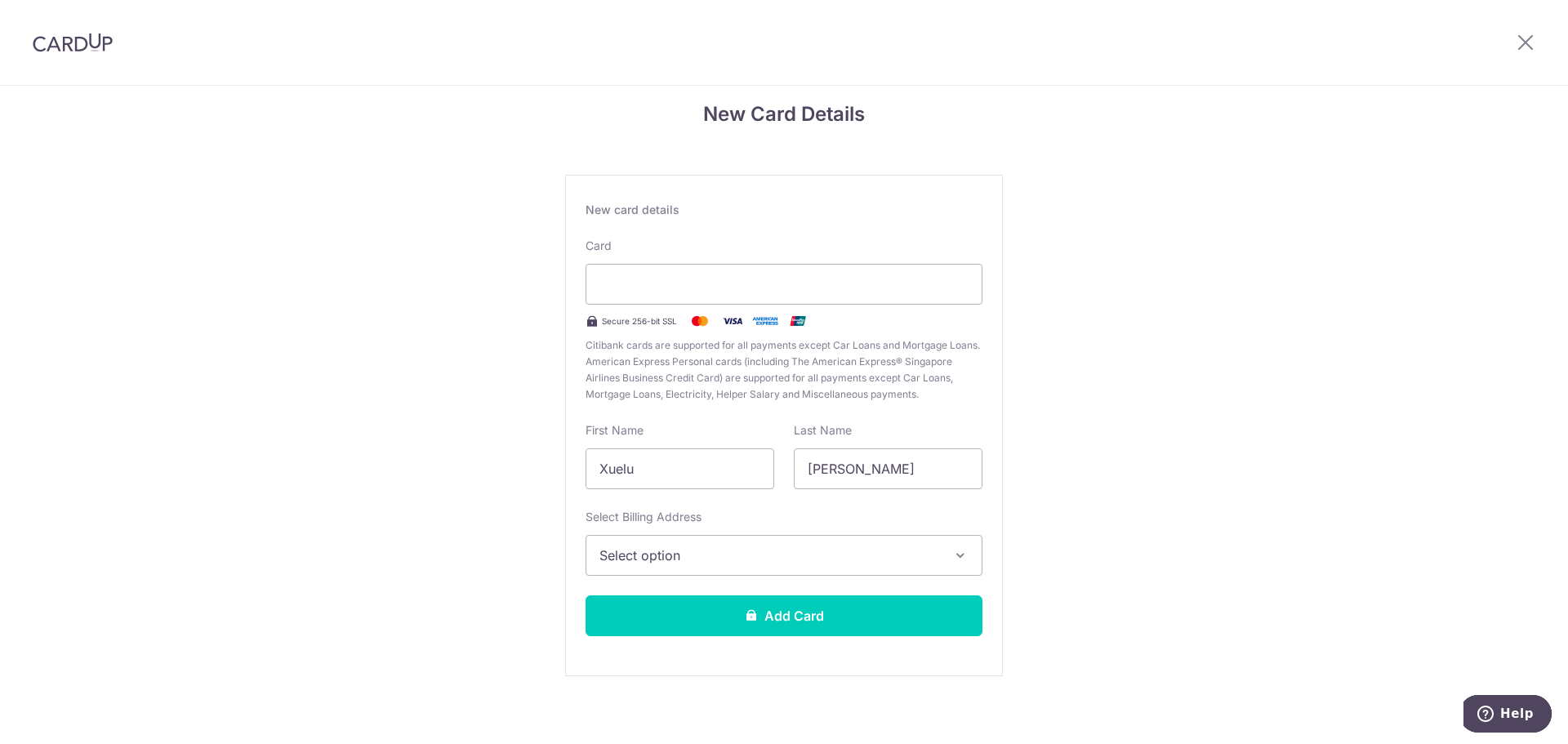
scroll to position [28, 0]
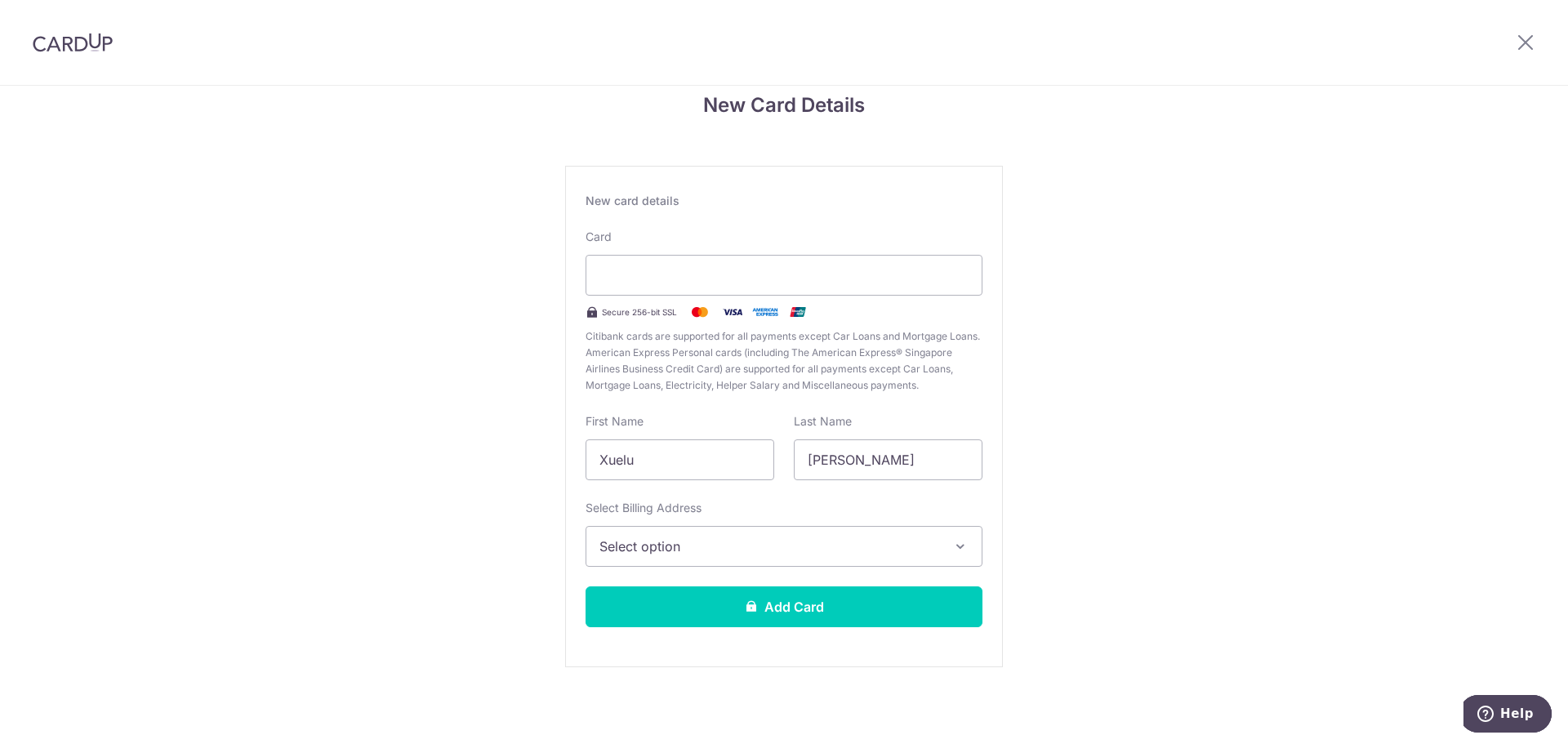
click at [1227, 330] on div "New Card Details New card details Card Secure 256-bit SSL Citibank cards are su…" at bounding box center [784, 400] width 1568 height 686
click at [723, 539] on span "Select option" at bounding box center [769, 546] width 340 height 20
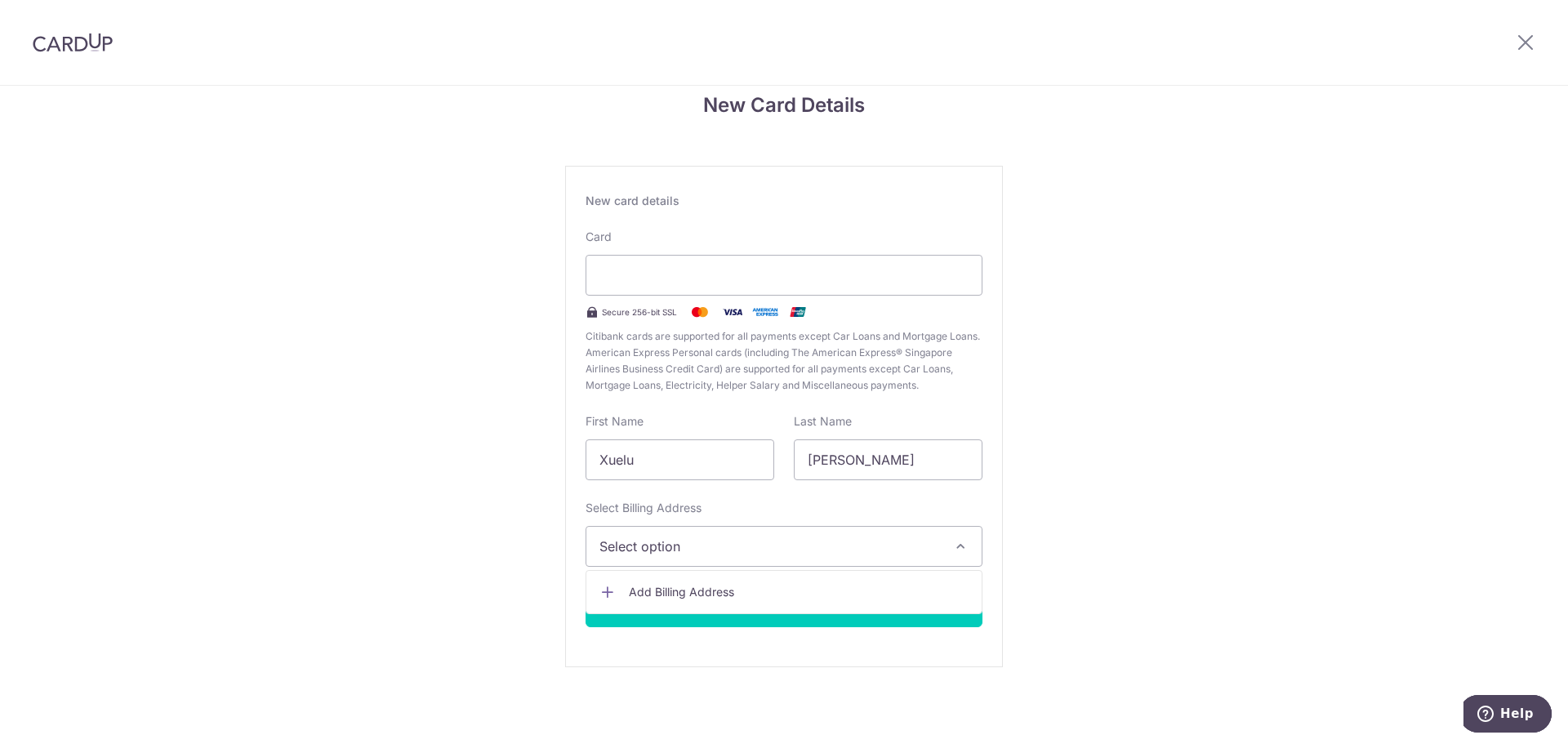
click at [727, 592] on span "Add Billing Address" at bounding box center [799, 592] width 340 height 16
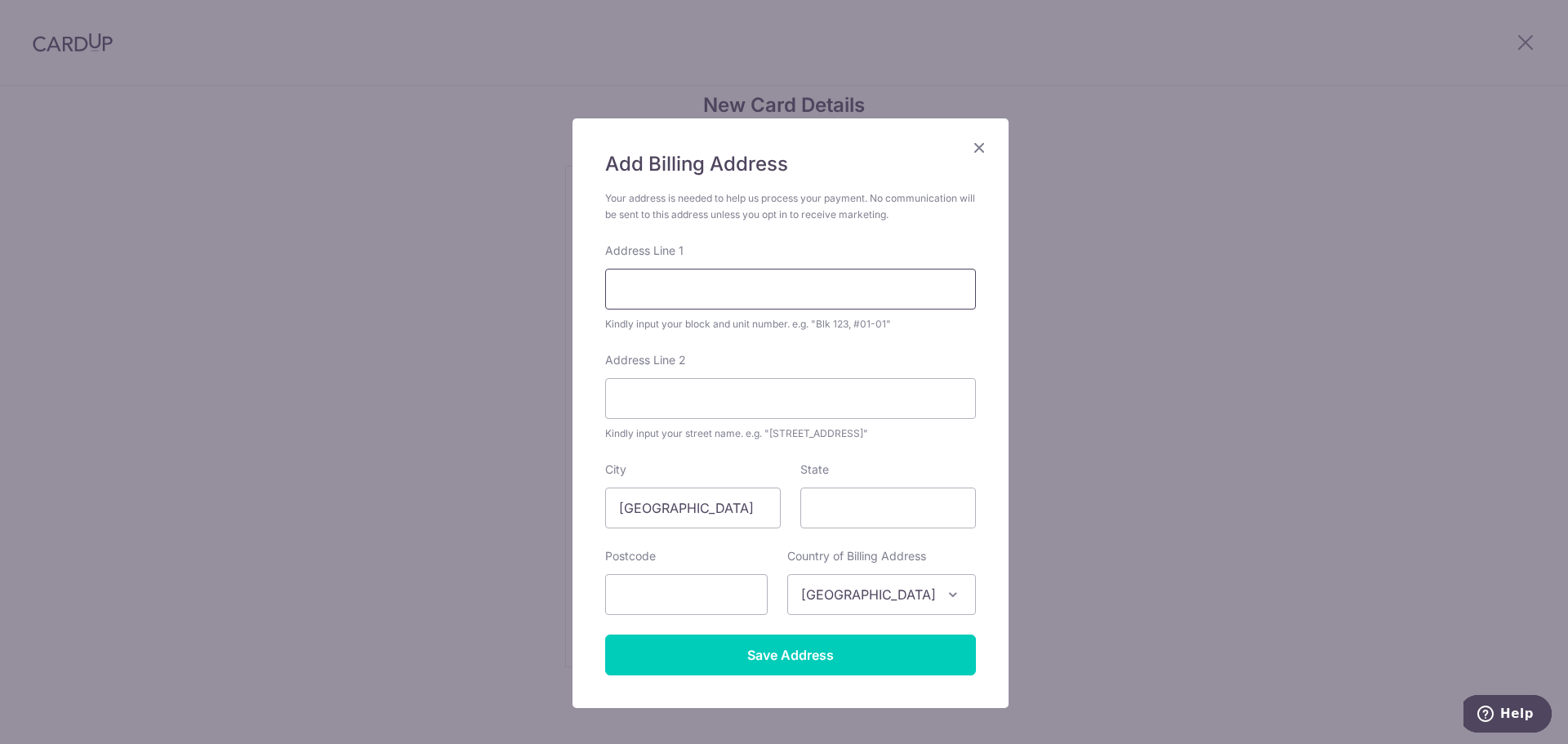
click at [674, 295] on input "Address Line 1" at bounding box center [790, 289] width 371 height 41
type input "73 PUNGGOL CENTRAL"
type input "828756"
click at [650, 404] on input "Address Line 2" at bounding box center [790, 399] width 371 height 41
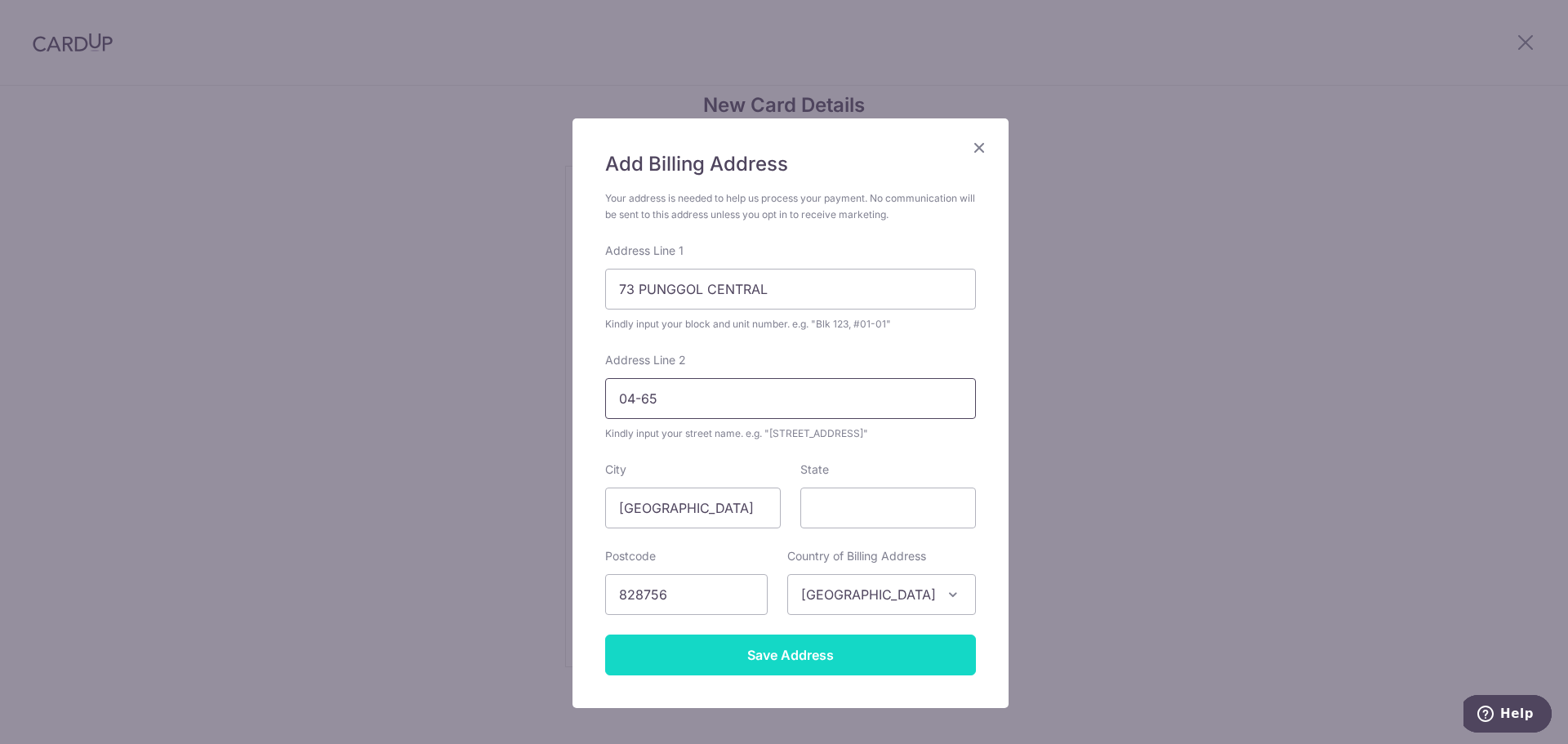
type input "04-65"
click at [746, 661] on input "Save Address" at bounding box center [790, 655] width 371 height 41
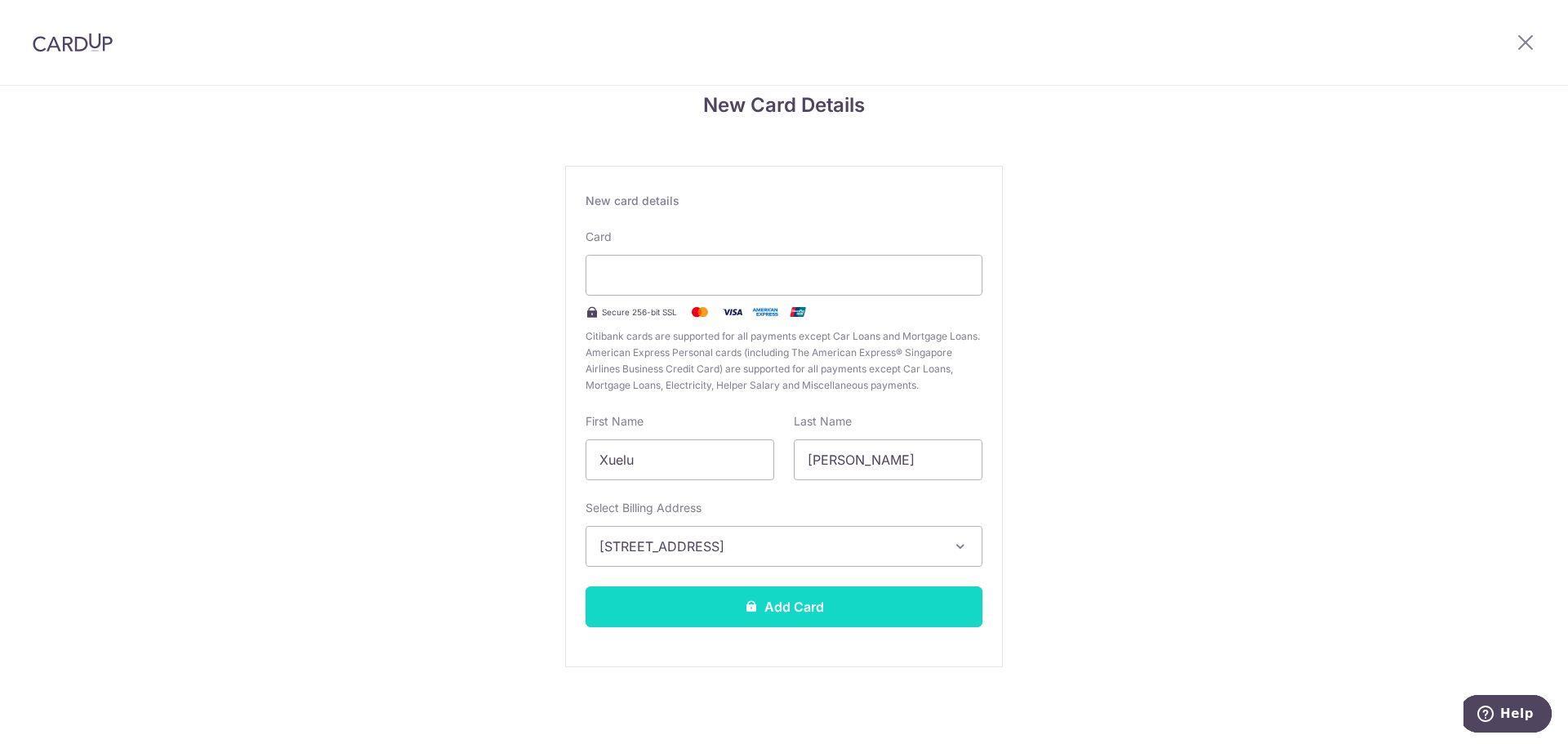
click at [789, 610] on button "Add Card" at bounding box center [783, 607] width 397 height 41
click at [765, 614] on button "Add Card" at bounding box center [783, 607] width 397 height 41
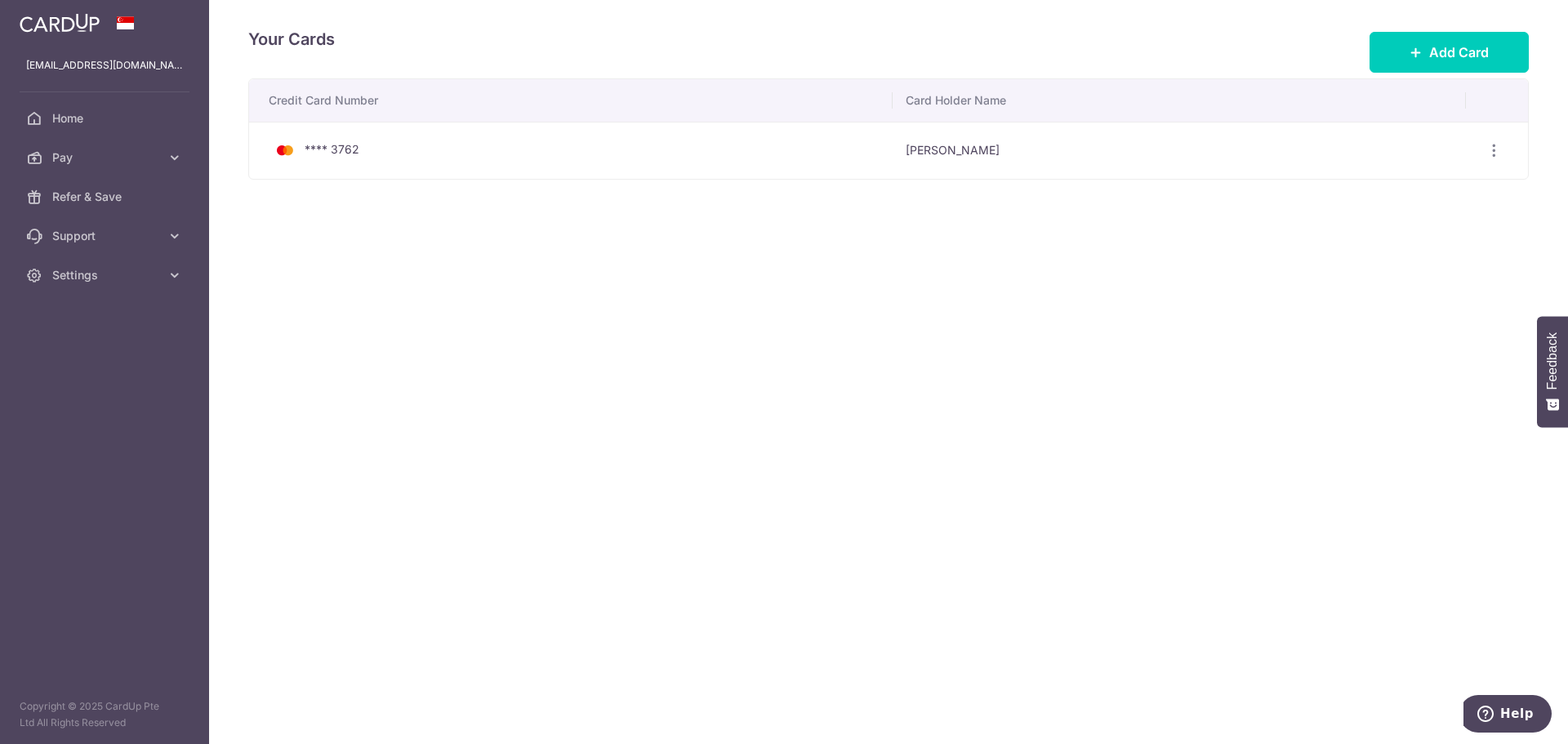
click at [508, 322] on div "Your Cards Add Card Credit Card Number Card Holder Name **** 3762 [PERSON_NAME]…" at bounding box center [889, 372] width 1359 height 744
click at [525, 371] on div "Your Cards Add Card Credit Card Number Card Holder Name **** 3762 [PERSON_NAME]…" at bounding box center [889, 372] width 1359 height 744
click at [421, 153] on div "**** 3762" at bounding box center [574, 149] width 610 height 20
click at [147, 168] on link "Pay" at bounding box center [105, 158] width 209 height 39
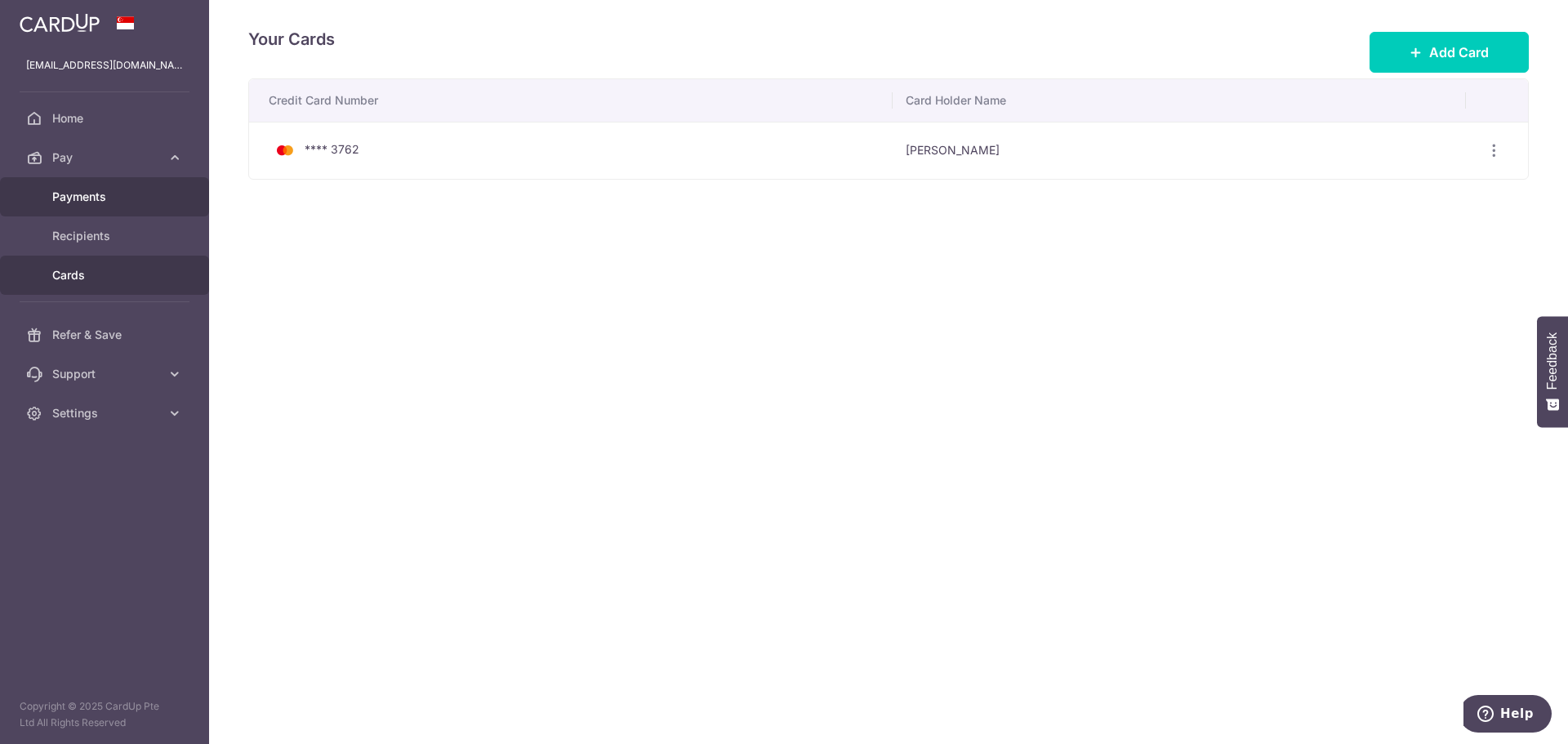
click at [120, 202] on span "Payments" at bounding box center [105, 196] width 107 height 16
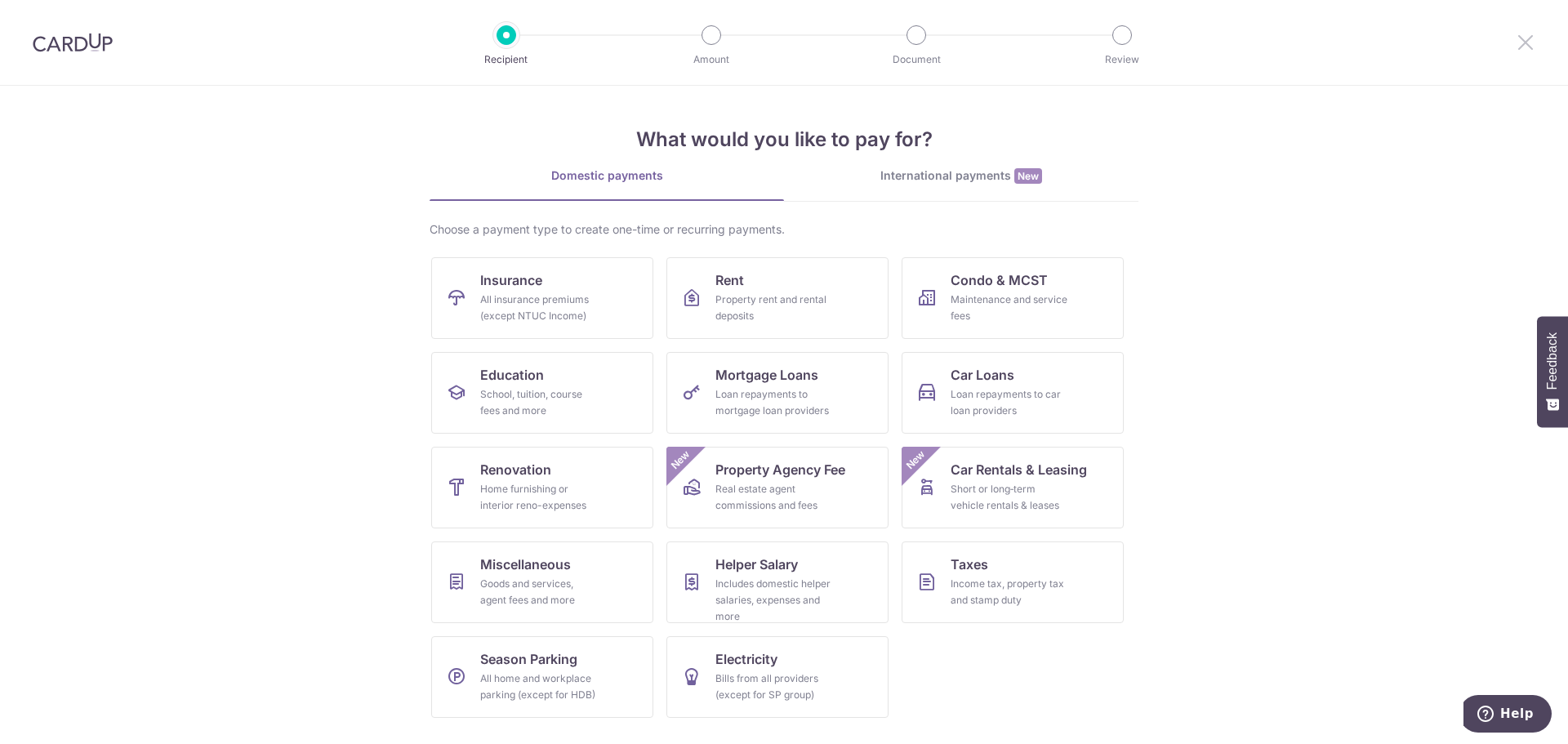
click at [1530, 46] on icon at bounding box center [1525, 42] width 20 height 21
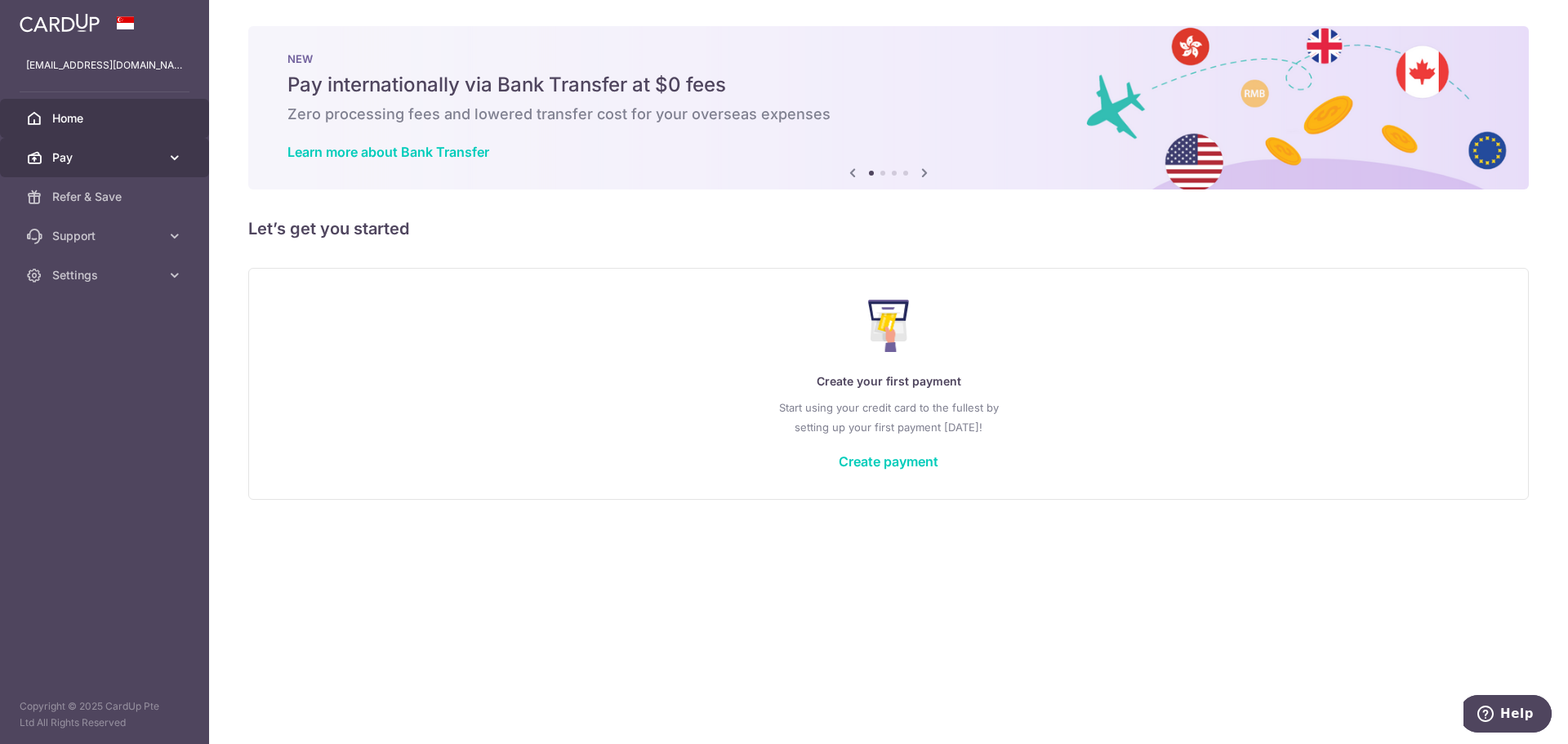
click at [110, 169] on link "Pay" at bounding box center [105, 158] width 209 height 39
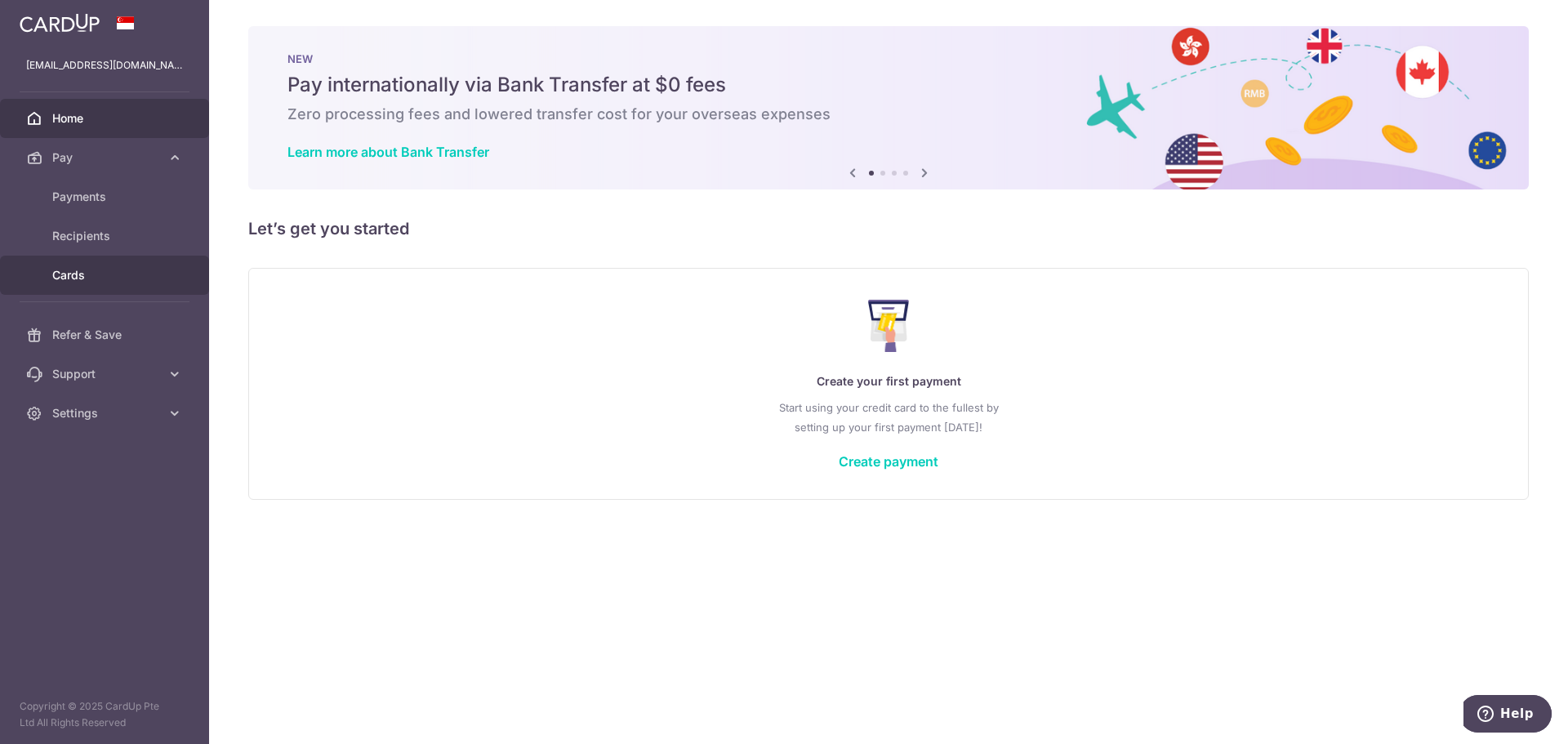
click at [106, 277] on span "Cards" at bounding box center [105, 274] width 107 height 16
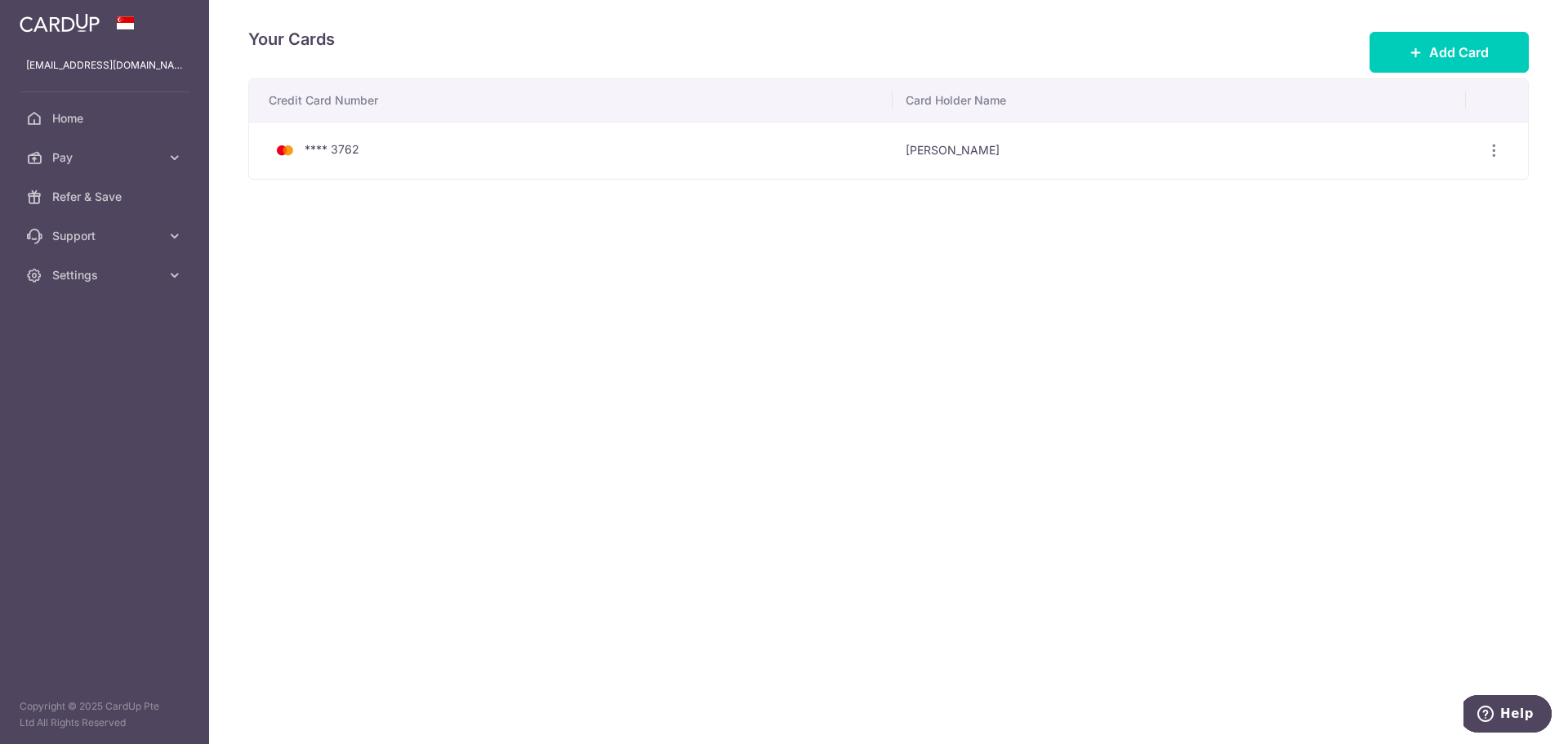
click at [532, 350] on div "Your Cards Add Card Credit Card Number Card Holder Name **** 3762 Xuelu Gao Vie…" at bounding box center [889, 372] width 1359 height 744
click at [604, 173] on td "**** 3762" at bounding box center [570, 149] width 643 height 57
click at [1494, 144] on icon "button" at bounding box center [1493, 150] width 17 height 17
click at [1405, 243] on span "Delete" at bounding box center [1438, 234] width 111 height 20
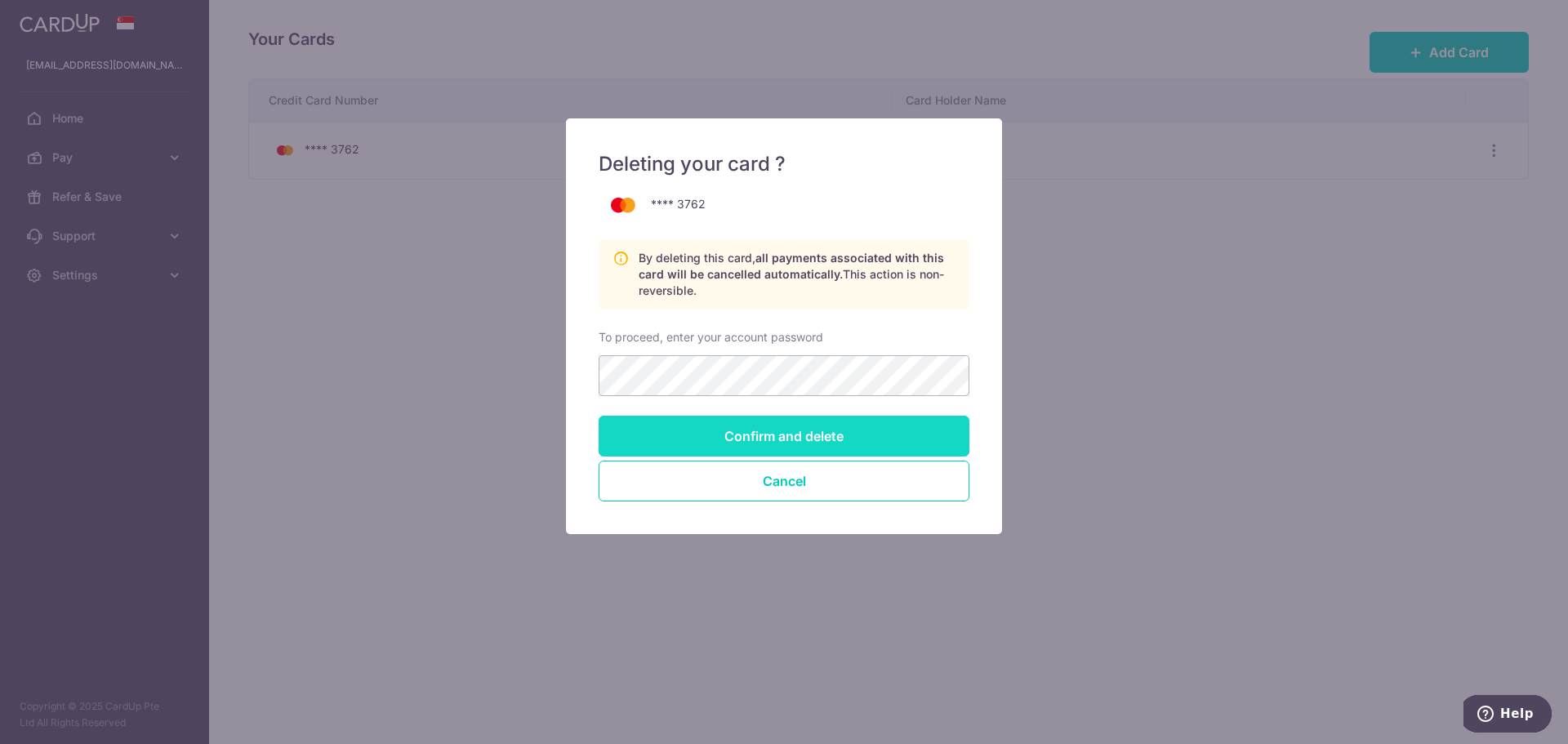
click at [636, 432] on input "Confirm and delete" at bounding box center [783, 436] width 371 height 41
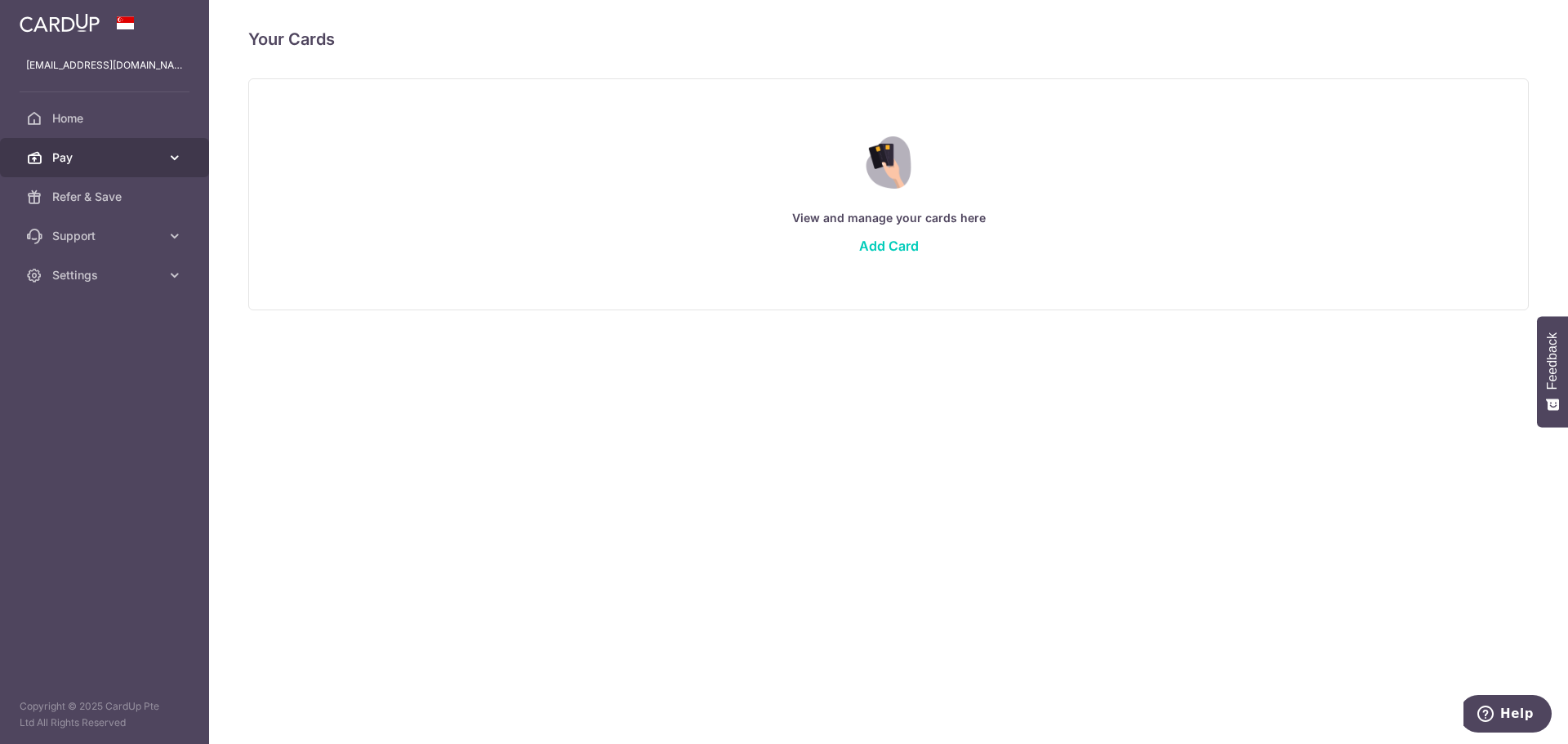
click at [128, 174] on link "Pay" at bounding box center [105, 158] width 209 height 39
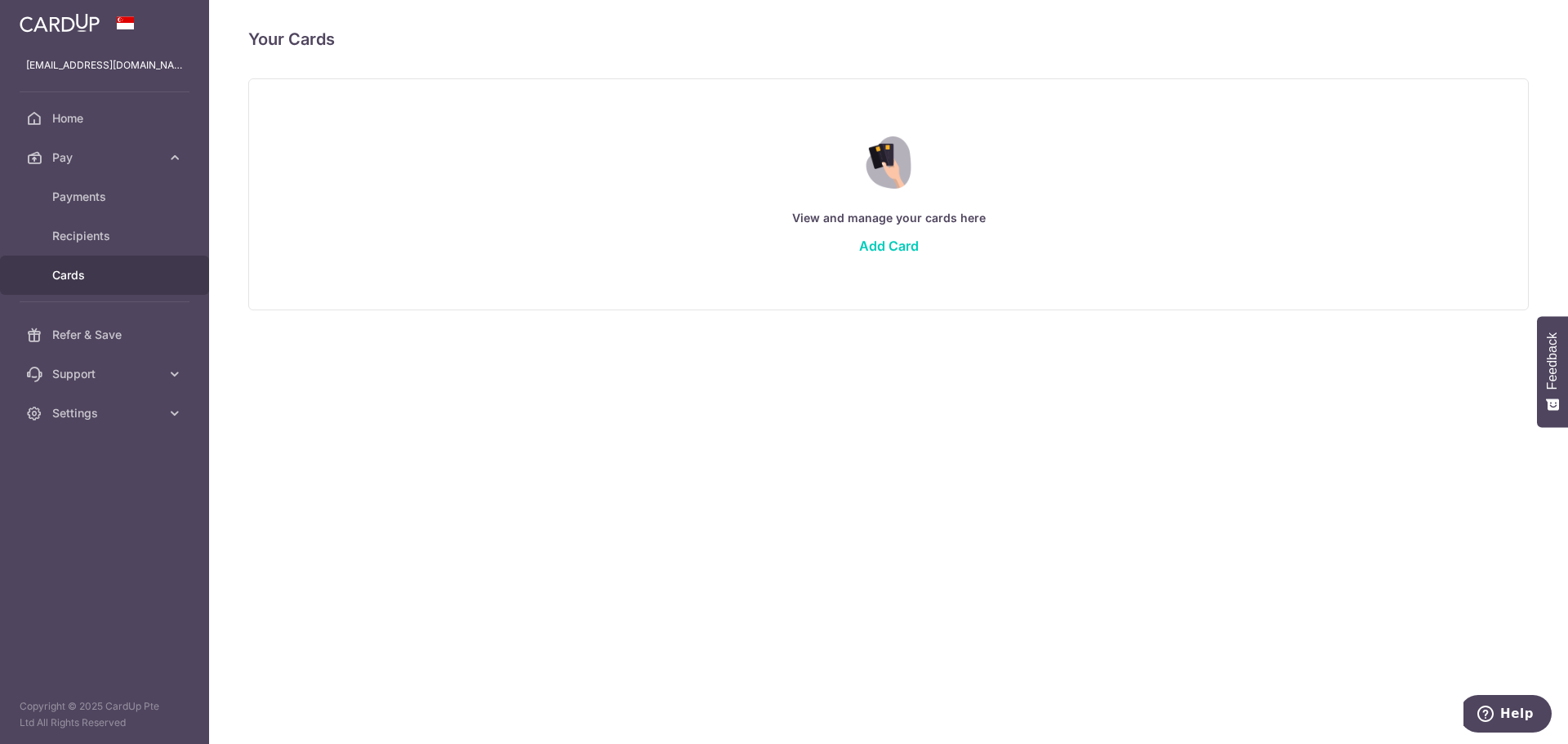
click at [118, 273] on span "Cards" at bounding box center [105, 274] width 107 height 16
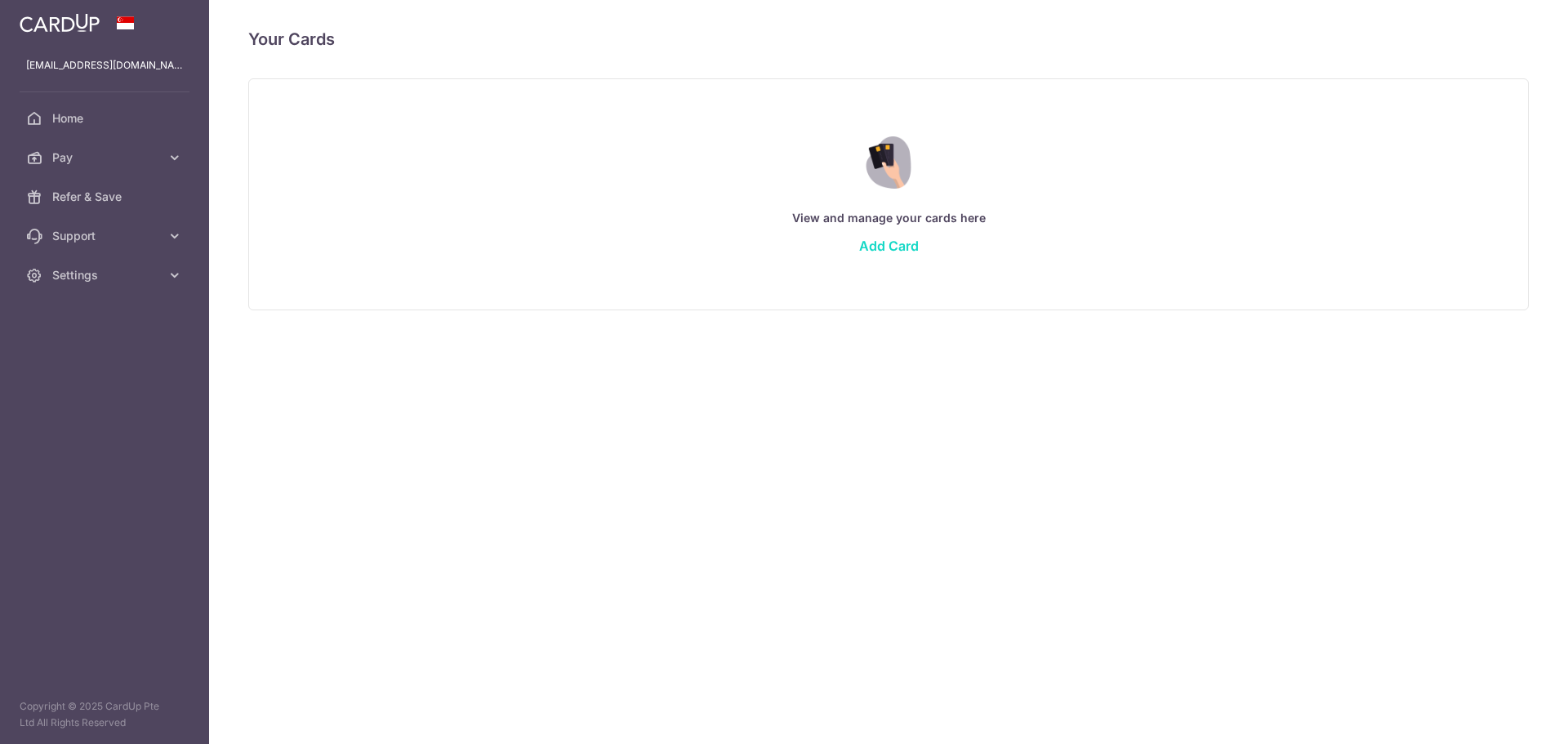
click at [888, 246] on link "Add Card" at bounding box center [889, 246] width 60 height 16
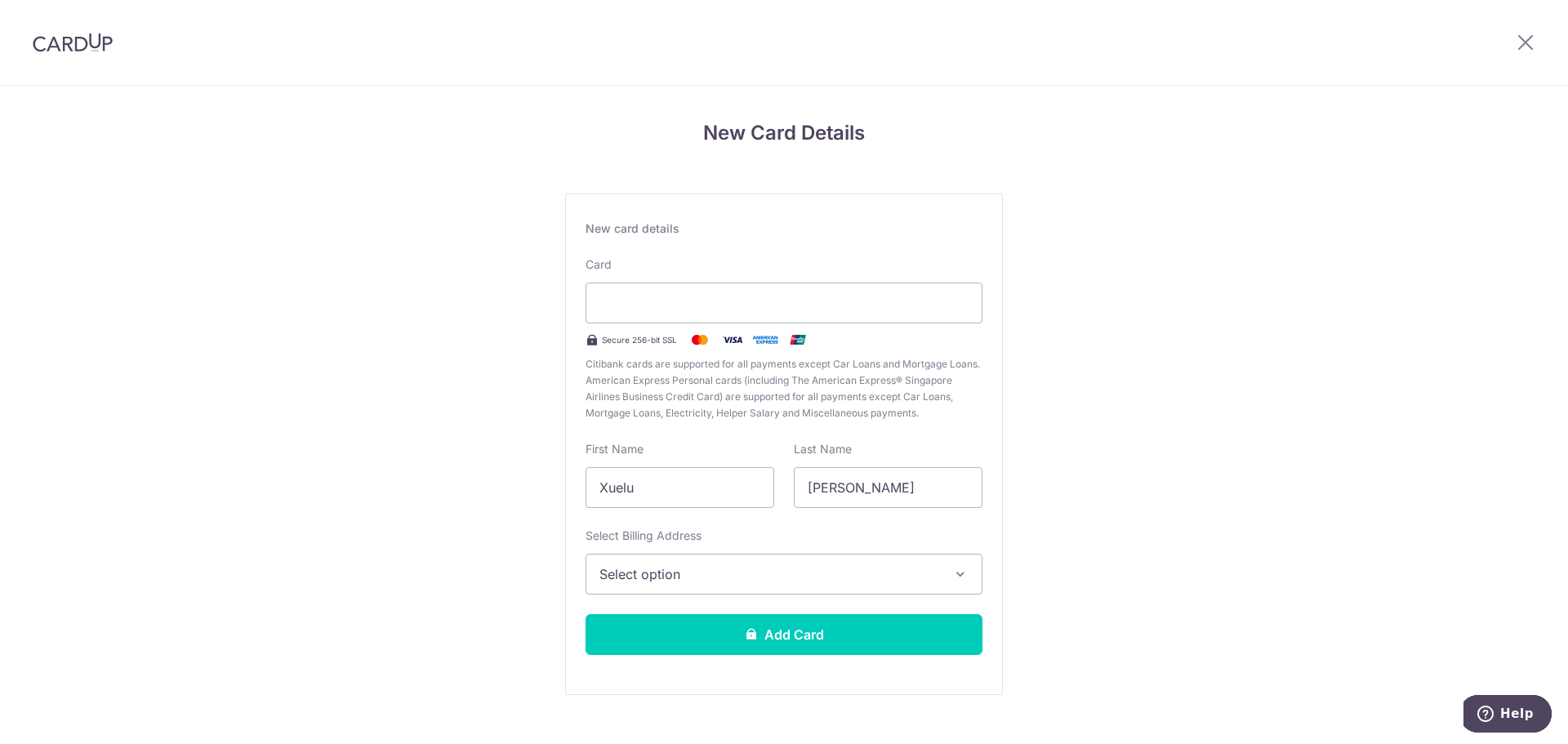
click at [388, 364] on div "New Card Details New card details Card Secure 256-bit SSL Citibank cards are su…" at bounding box center [784, 428] width 1568 height 686
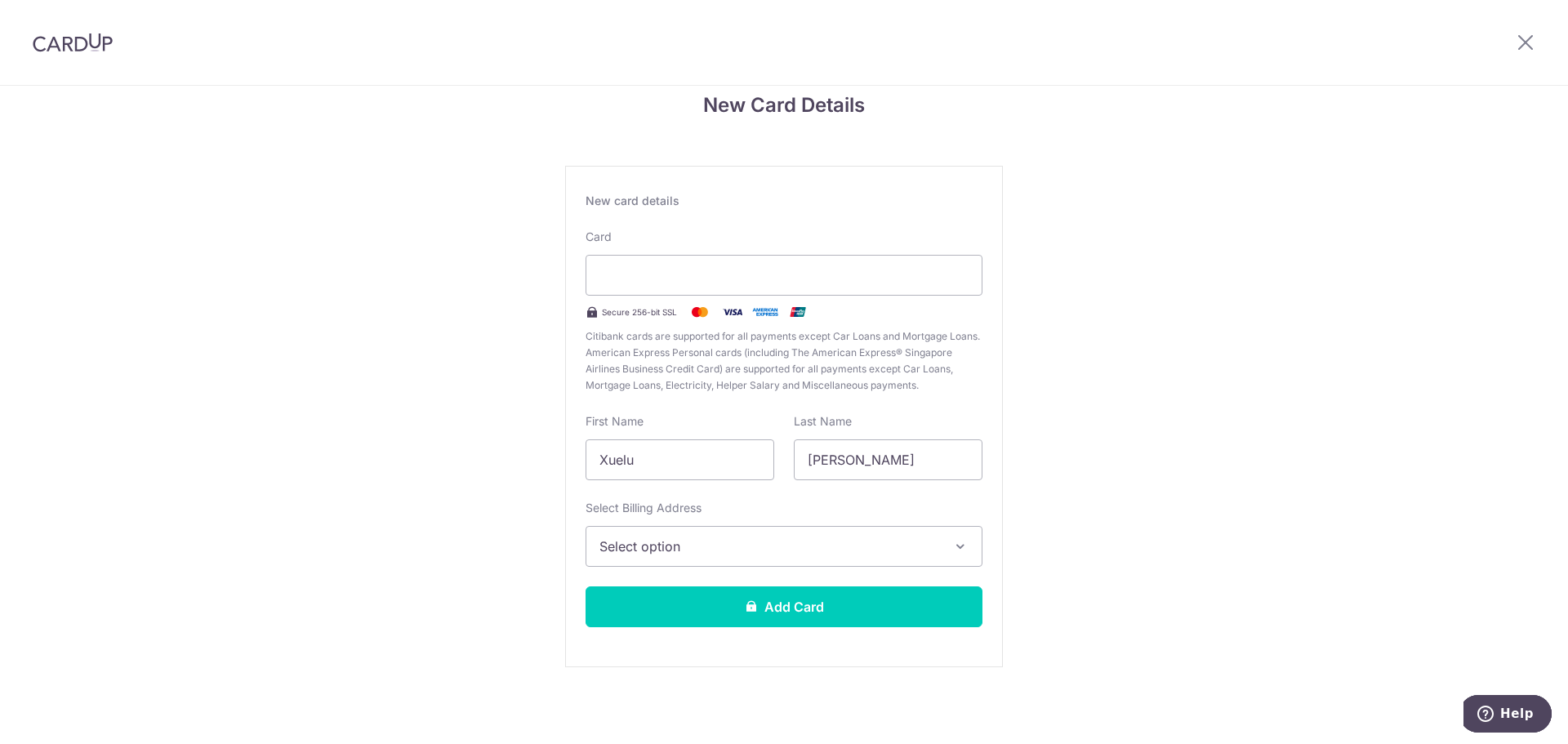
click at [732, 546] on span "Select option" at bounding box center [769, 546] width 340 height 20
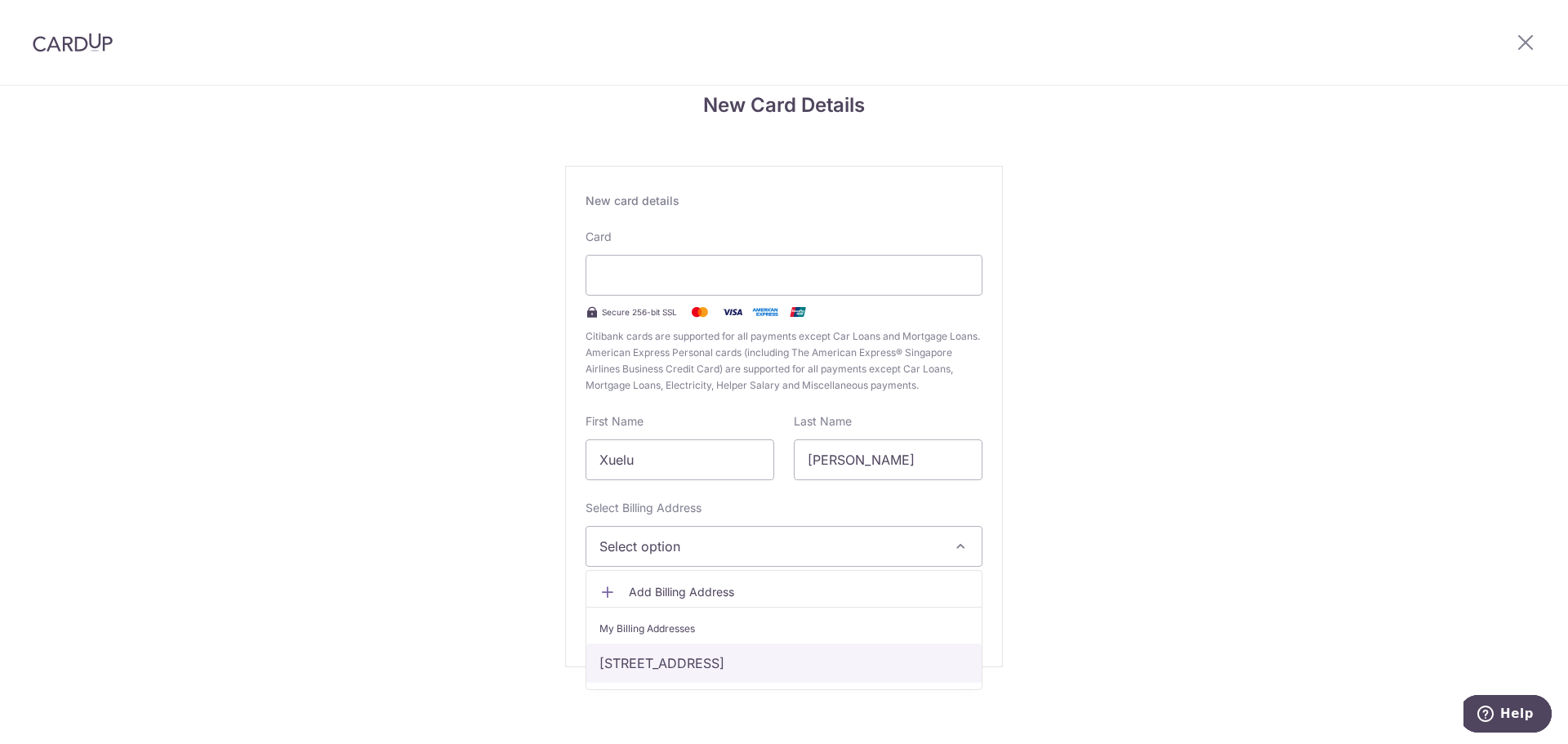
click at [727, 664] on link "[STREET_ADDRESS]" at bounding box center [783, 663] width 395 height 39
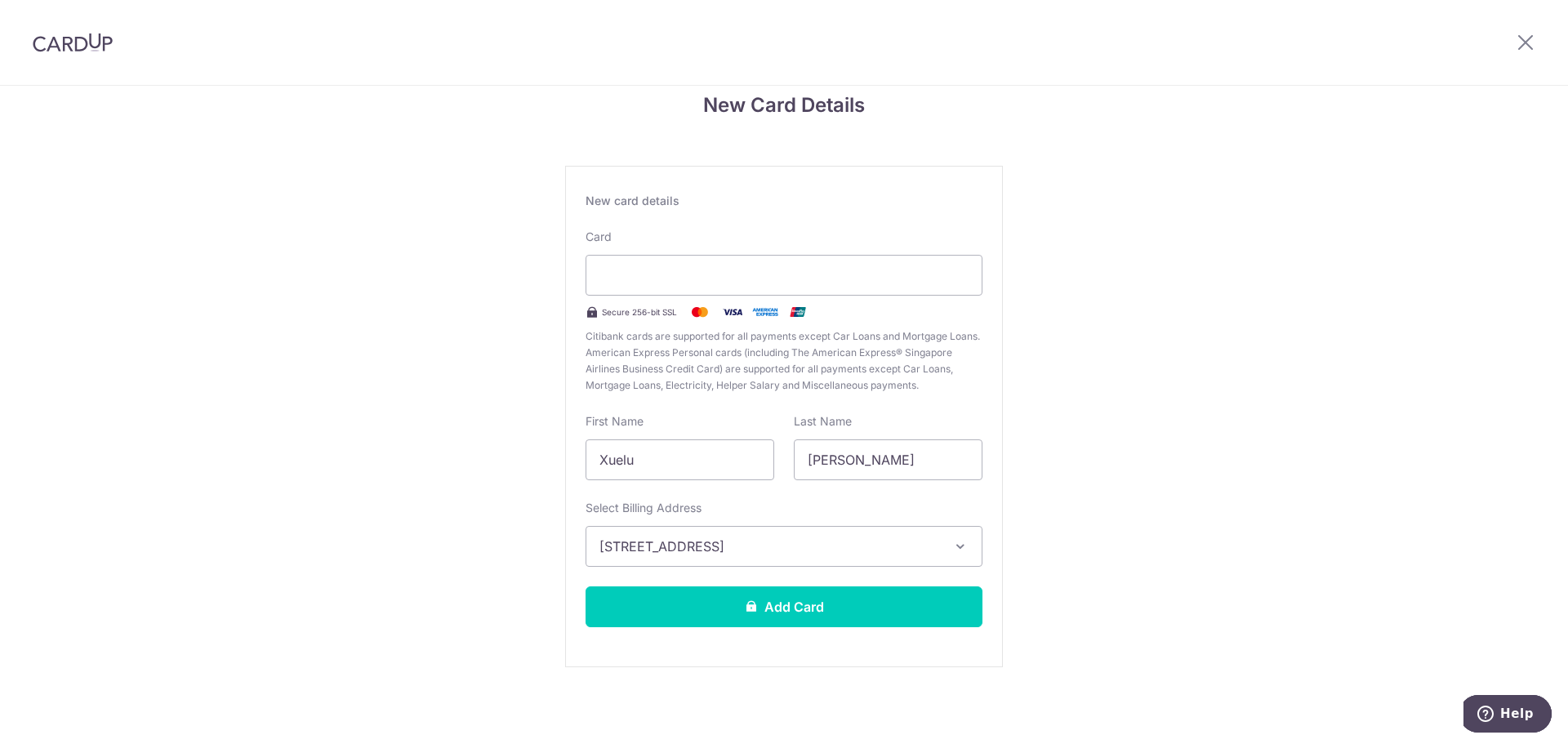
click at [1141, 571] on div "New Card Details New card details Card Secure 256-bit SSL Citibank cards are su…" at bounding box center [784, 400] width 1568 height 686
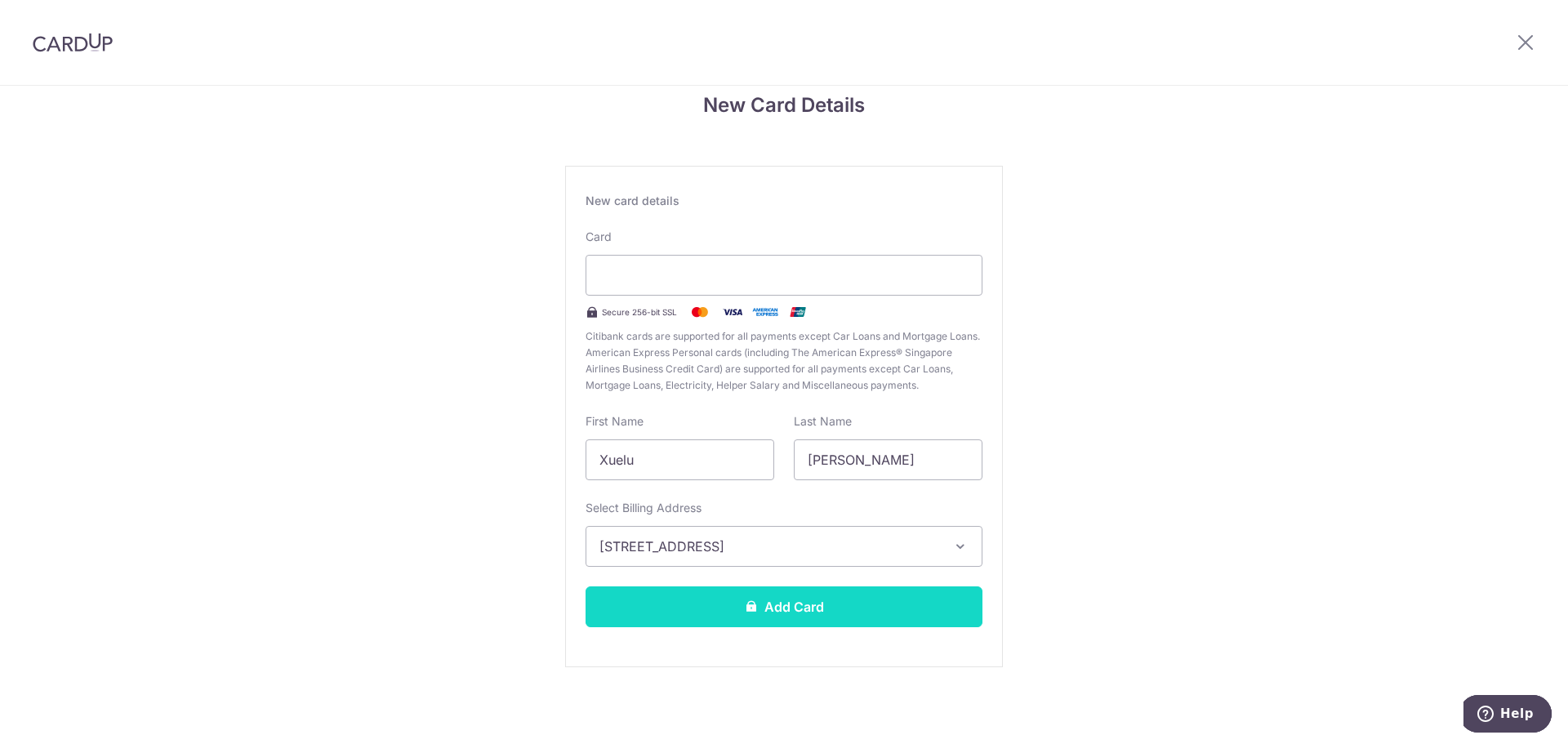
click at [855, 613] on button "Add Card" at bounding box center [783, 607] width 397 height 41
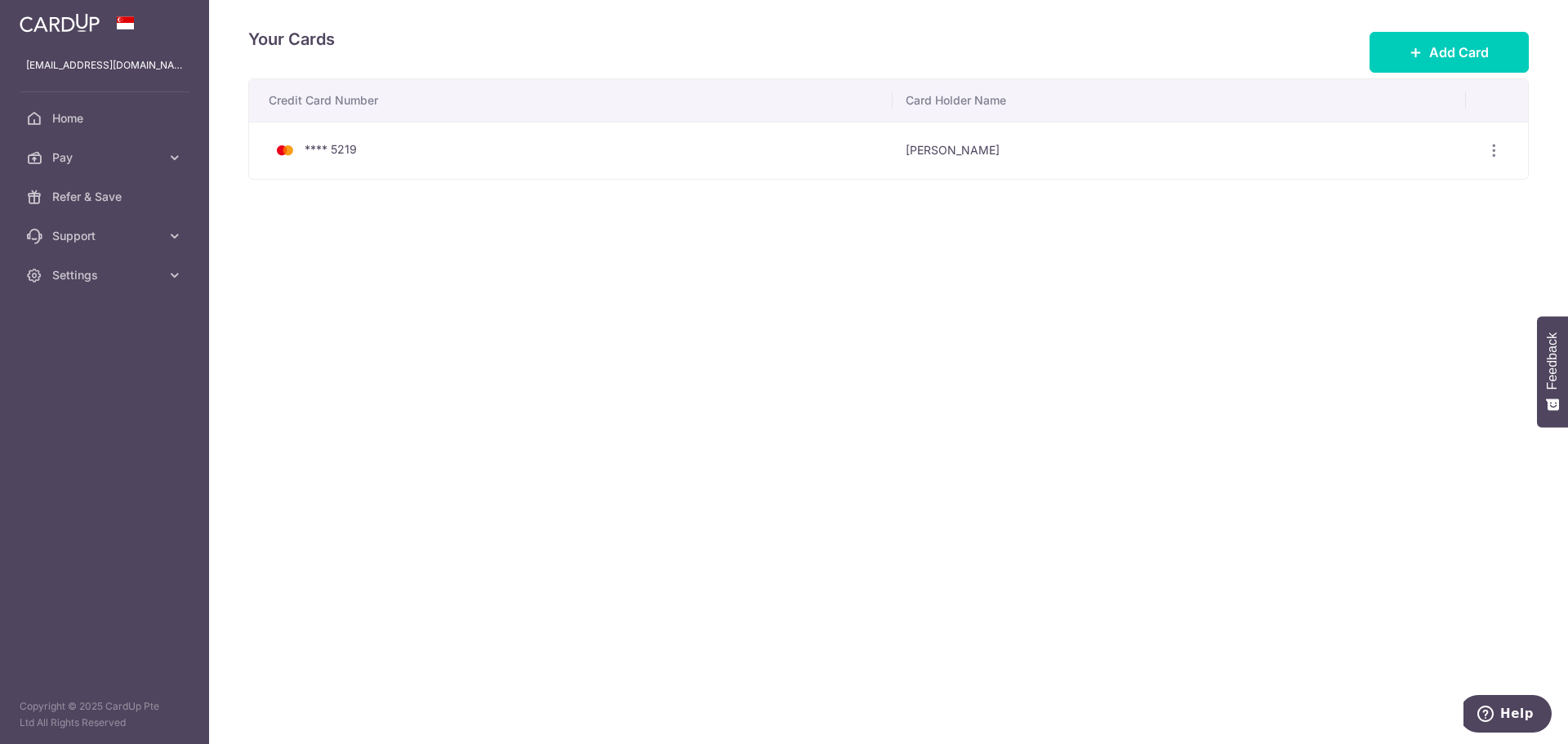
click at [791, 711] on div "Your Cards Add Card Credit Card Number Card Holder Name **** 5219 [PERSON_NAME]…" at bounding box center [889, 372] width 1359 height 744
click at [512, 365] on div "Your Cards Add Card Credit Card Number Card Holder Name **** 5219 [PERSON_NAME]…" at bounding box center [889, 372] width 1359 height 744
